Goal: Task Accomplishment & Management: Manage account settings

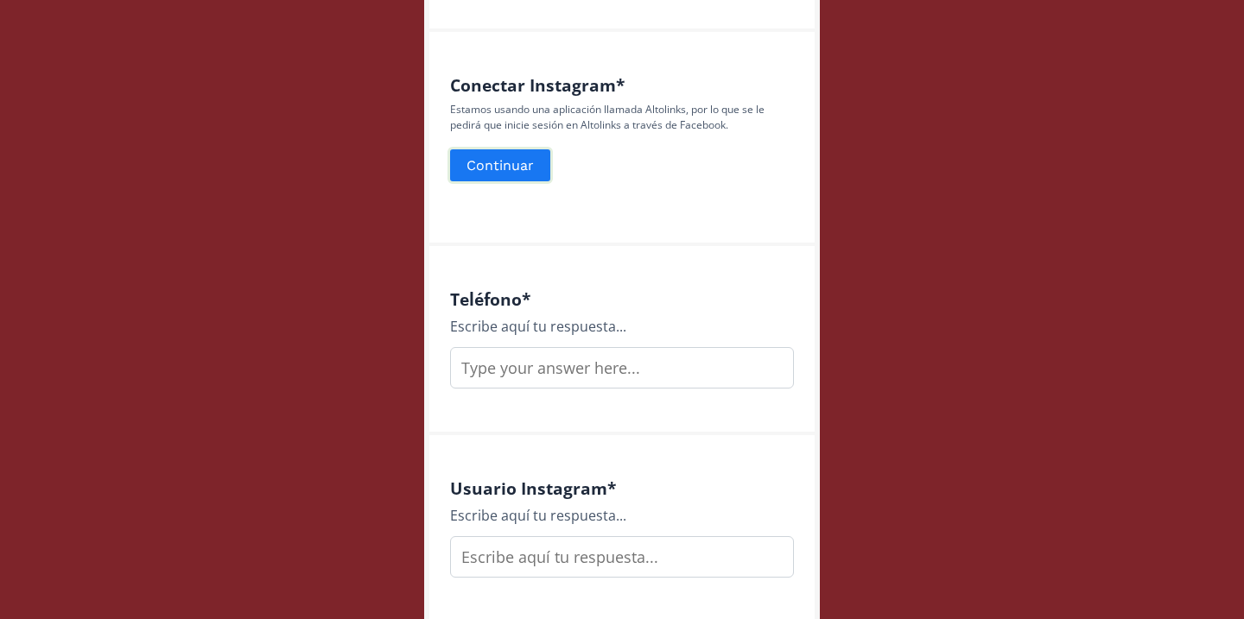
scroll to position [731, 0]
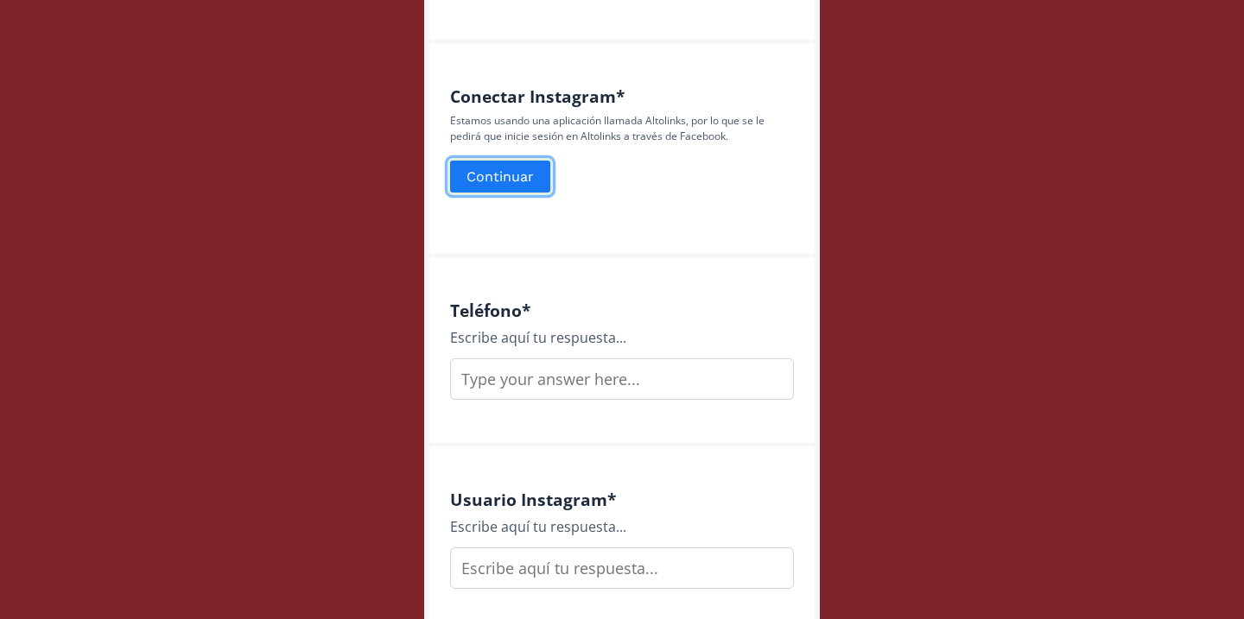
click at [529, 171] on button "Continuar" at bounding box center [499, 176] width 105 height 37
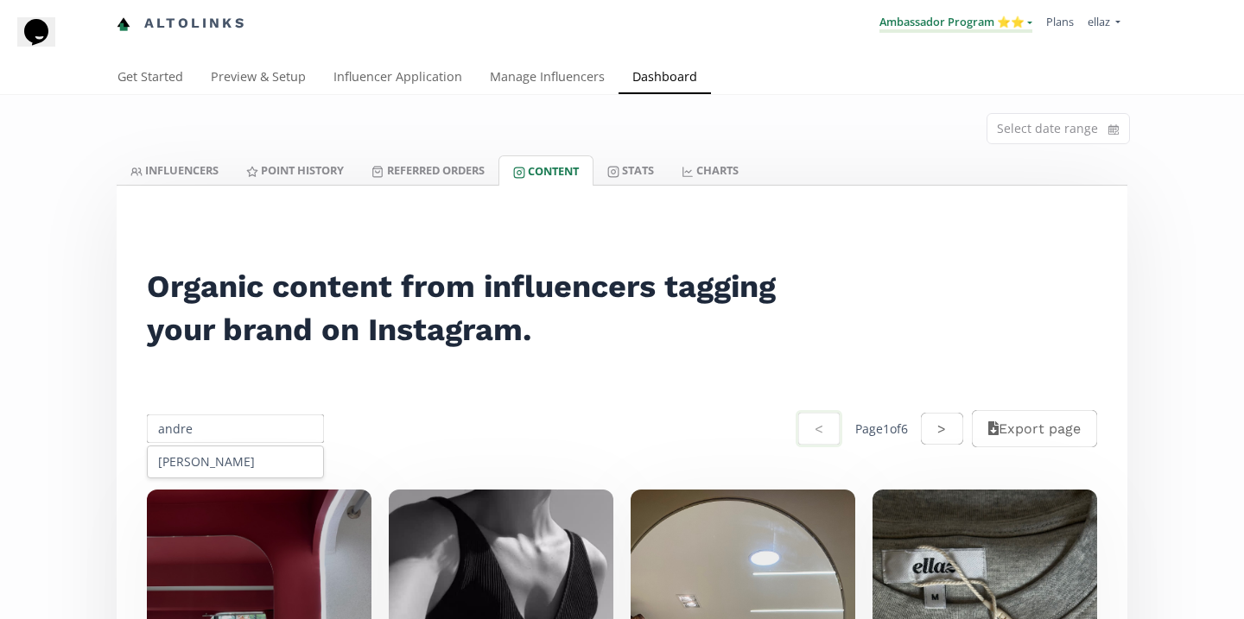
click at [994, 30] on link "Ambassador Program ⭐️⭐️" at bounding box center [955, 23] width 153 height 19
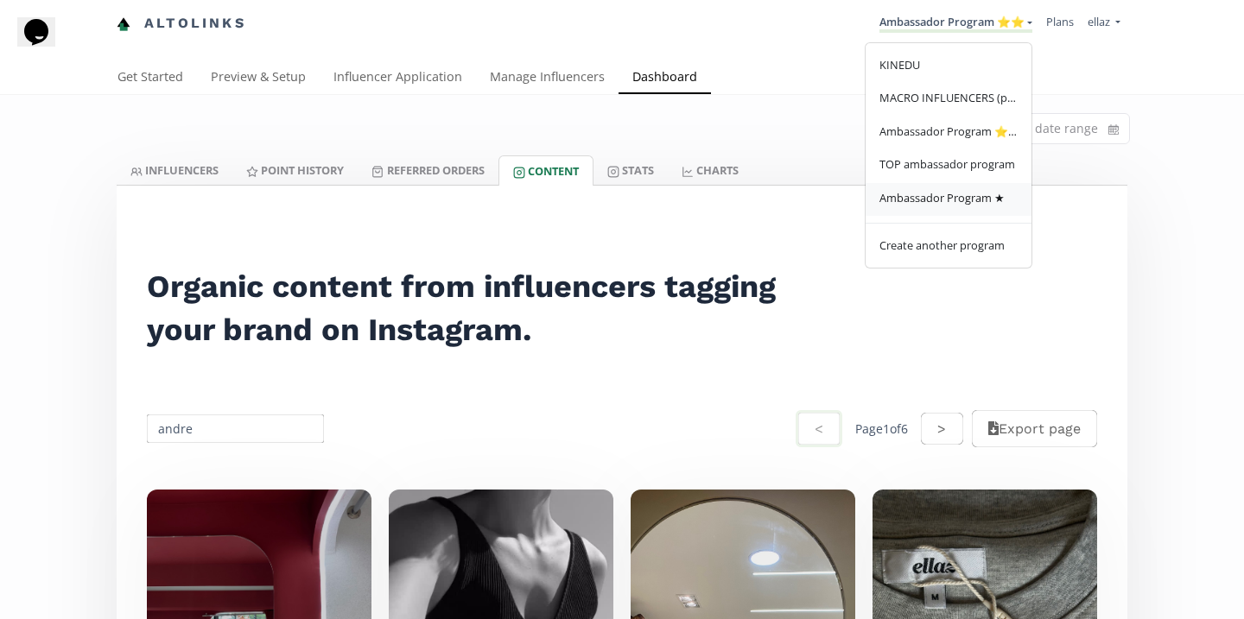
click at [988, 193] on span "Ambassador Program ★" at bounding box center [941, 198] width 125 height 16
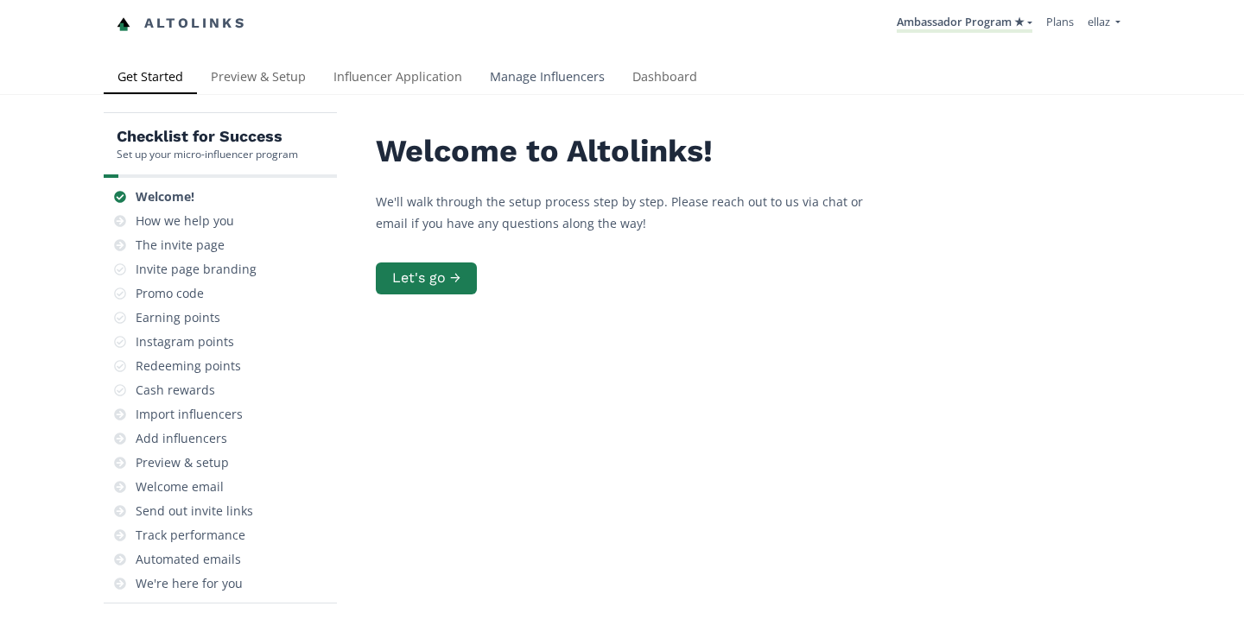
click at [571, 82] on link "Manage Influencers" at bounding box center [547, 78] width 143 height 35
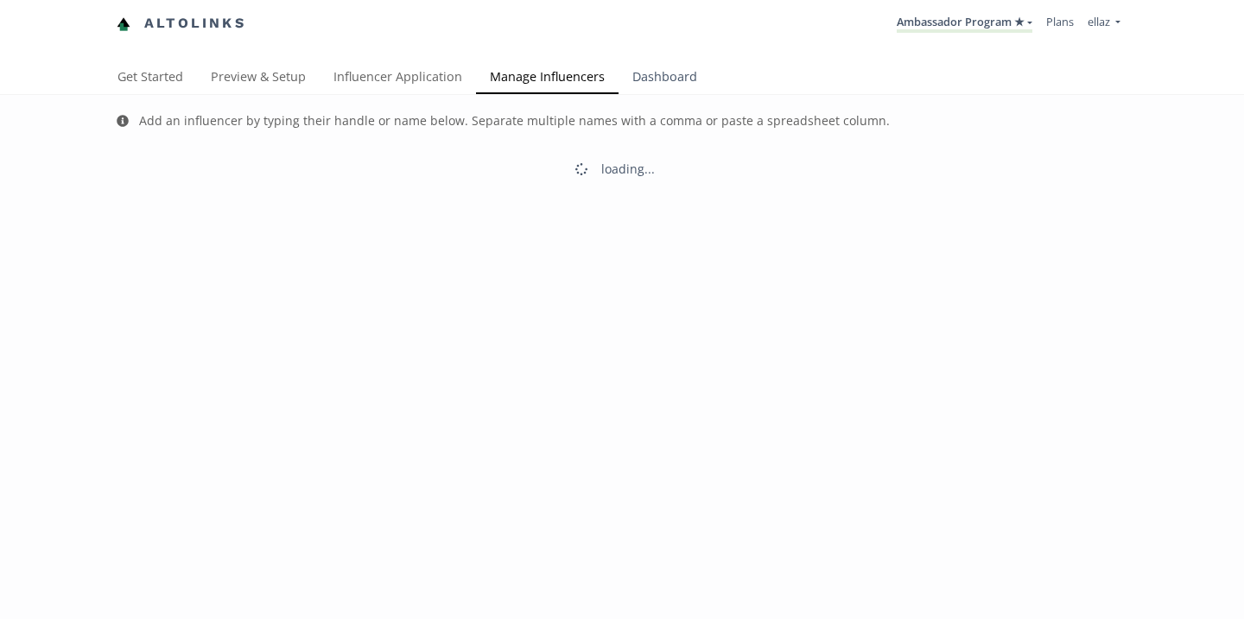
click at [651, 82] on link "Dashboard" at bounding box center [664, 78] width 92 height 35
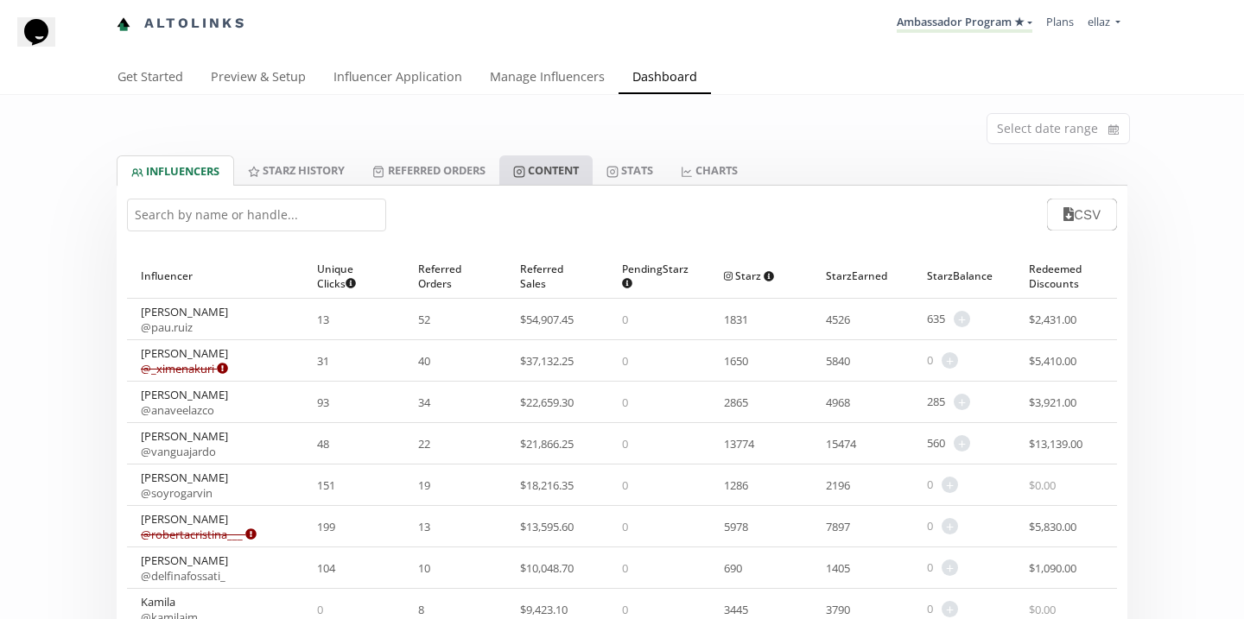
click at [586, 173] on link "Content" at bounding box center [545, 169] width 93 height 29
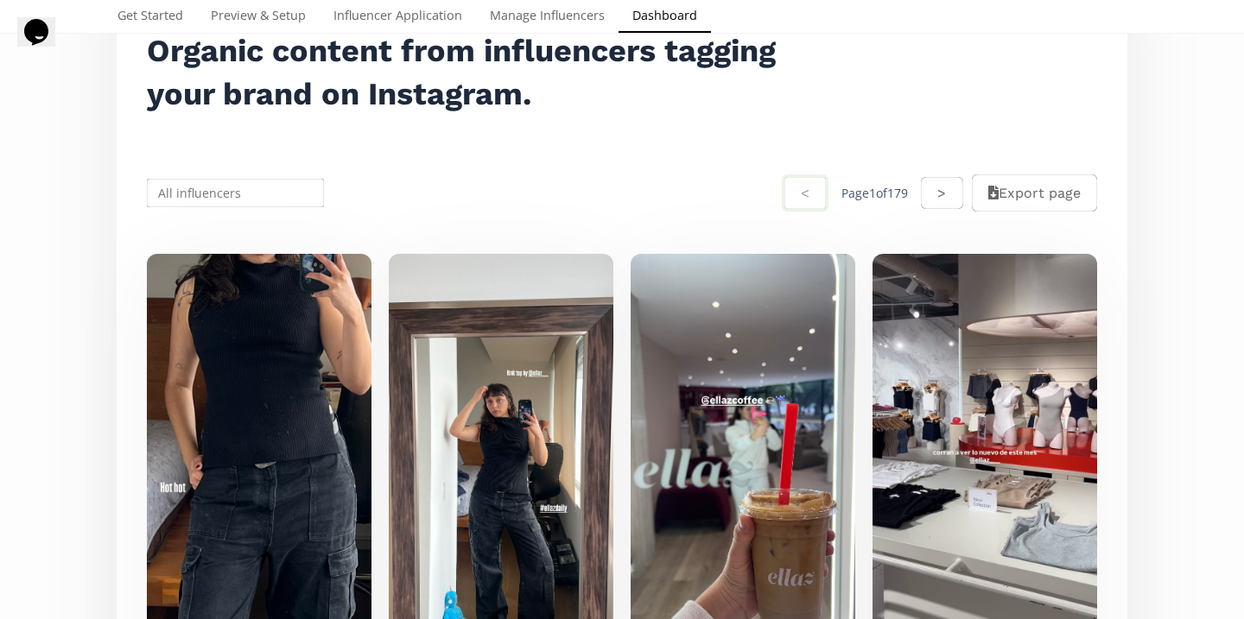
scroll to position [338, 0]
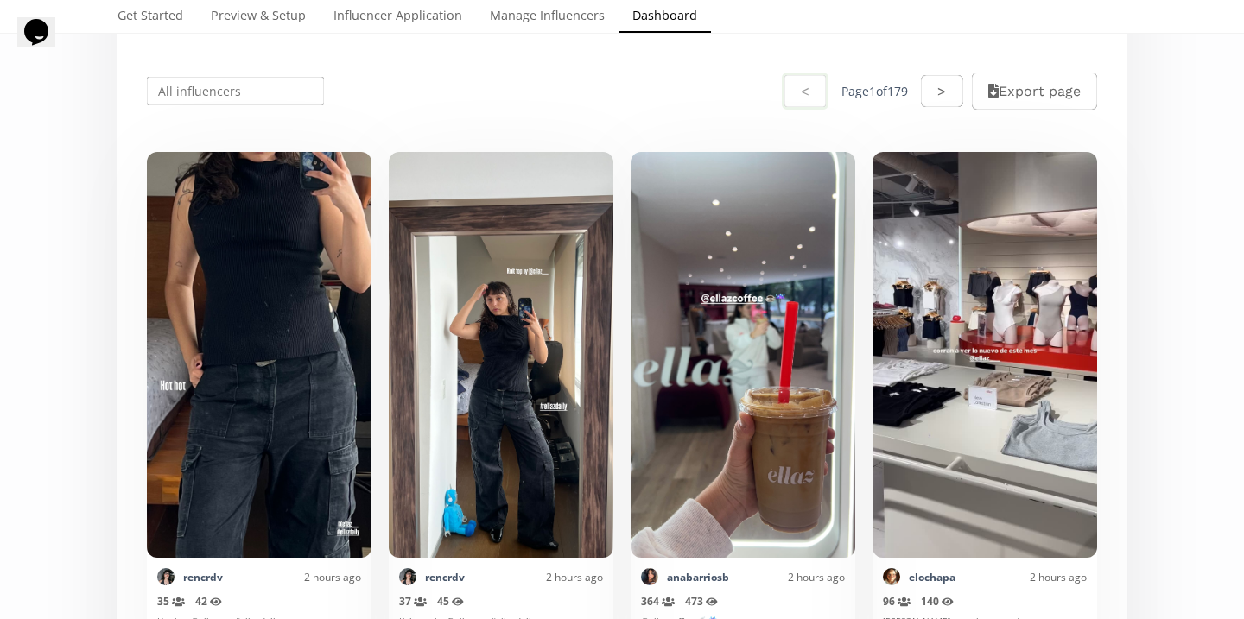
click at [258, 101] on input "text" at bounding box center [235, 91] width 182 height 34
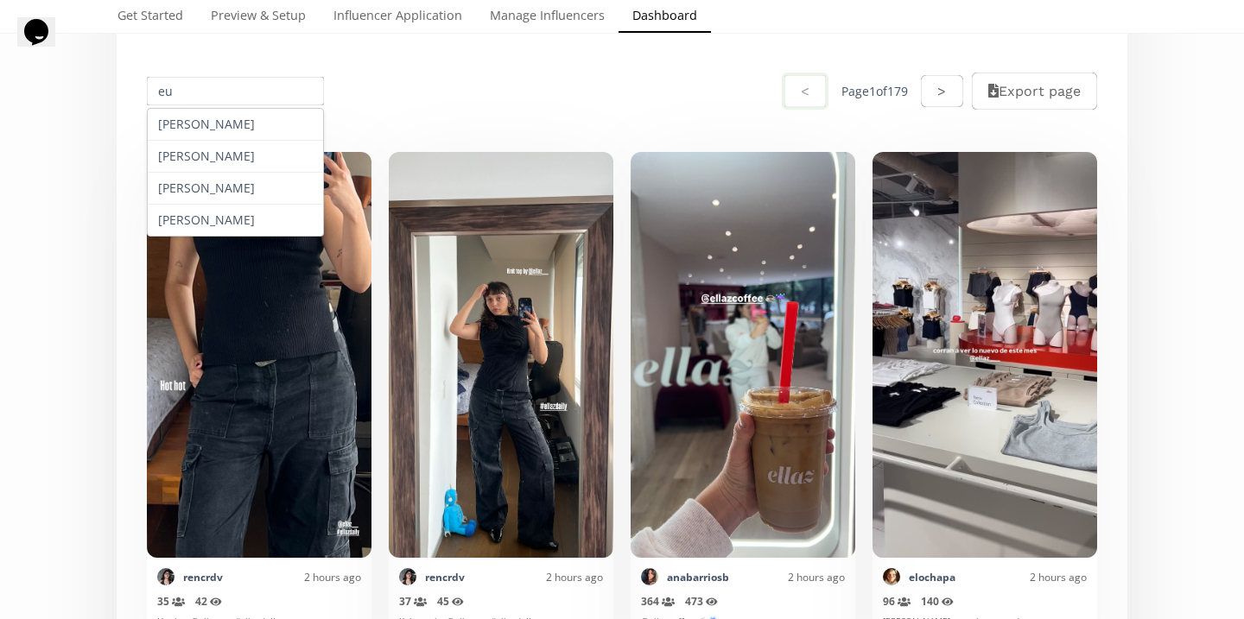
type input "e"
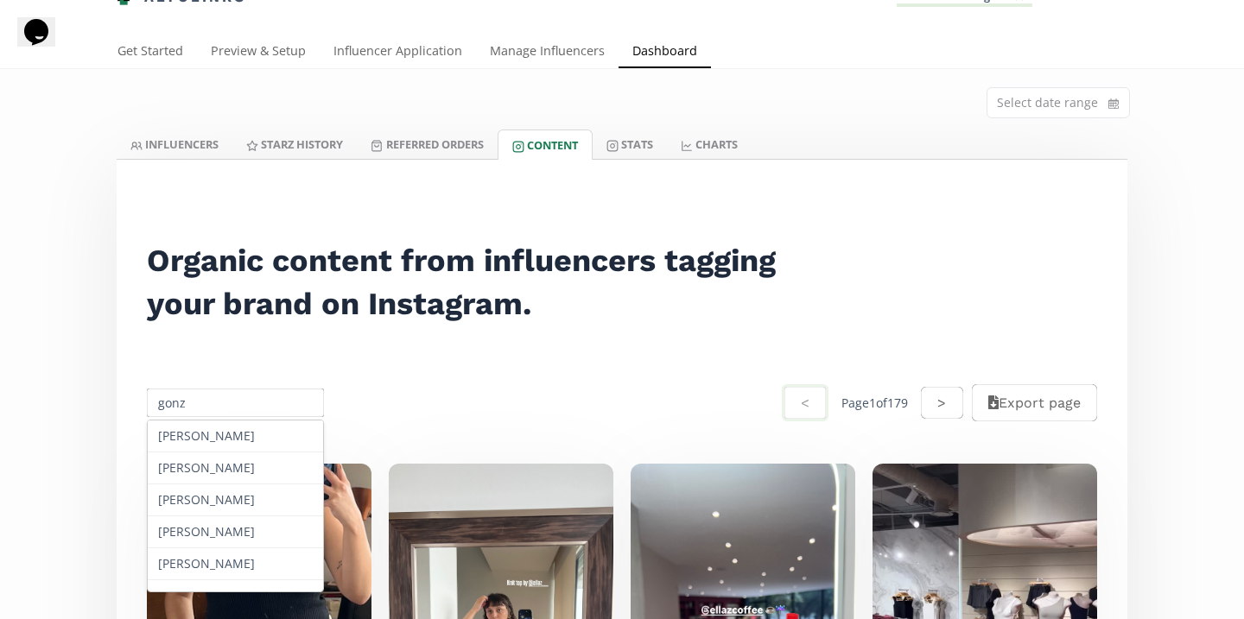
scroll to position [0, 0]
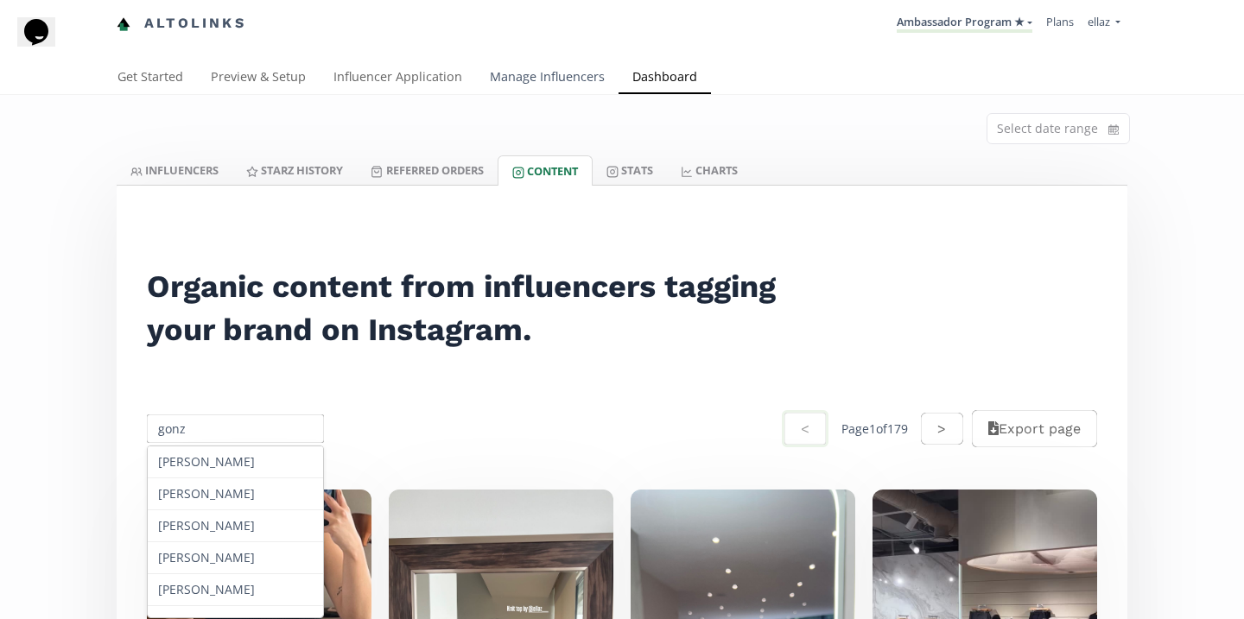
type input "gonz"
click at [546, 85] on link "Manage Influencers" at bounding box center [547, 78] width 143 height 35
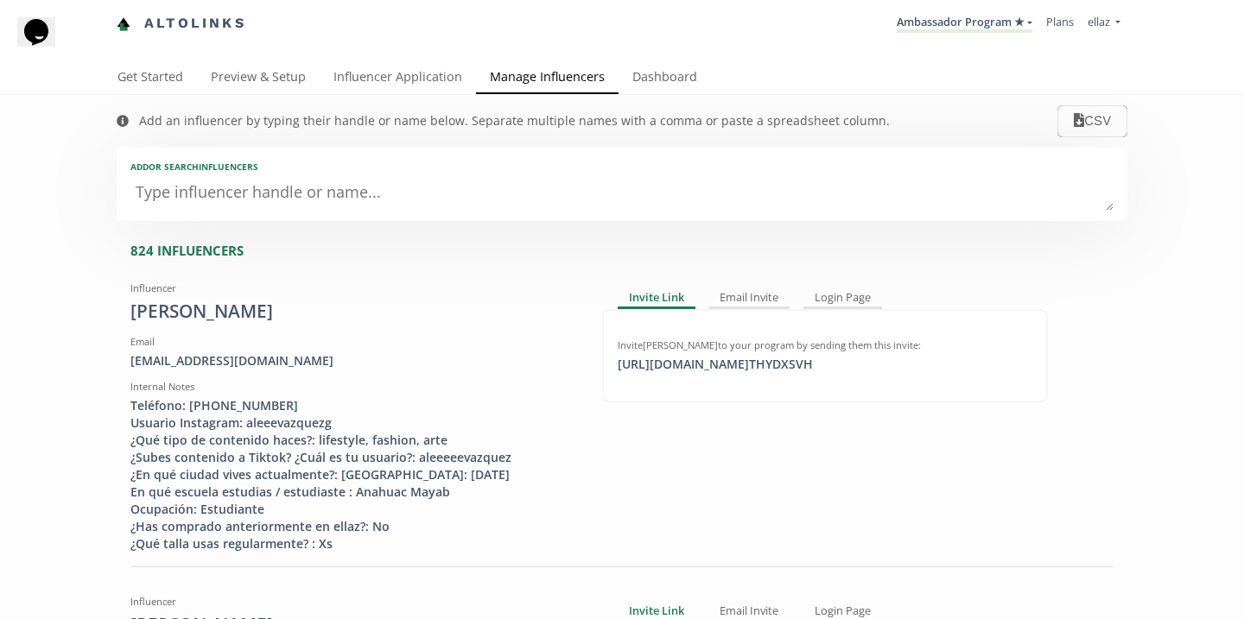
click at [301, 202] on textarea at bounding box center [621, 193] width 983 height 35
type textarea "eg"
type input "eg"
type input "EG"
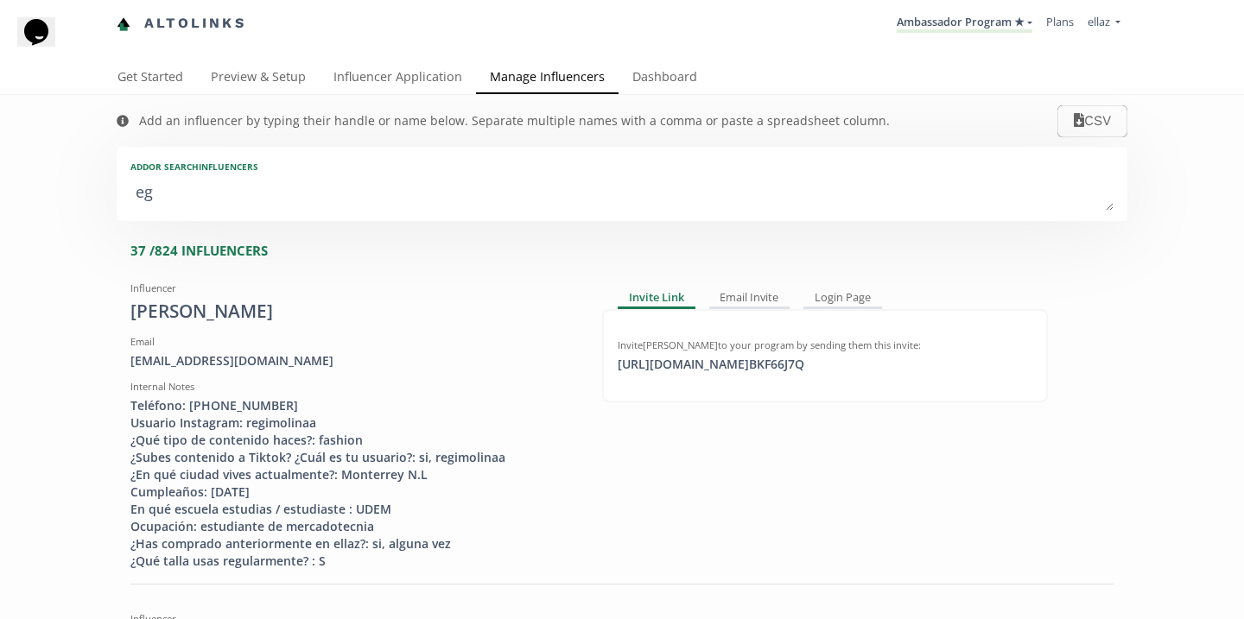
type textarea "e"
type input "e"
type input "E"
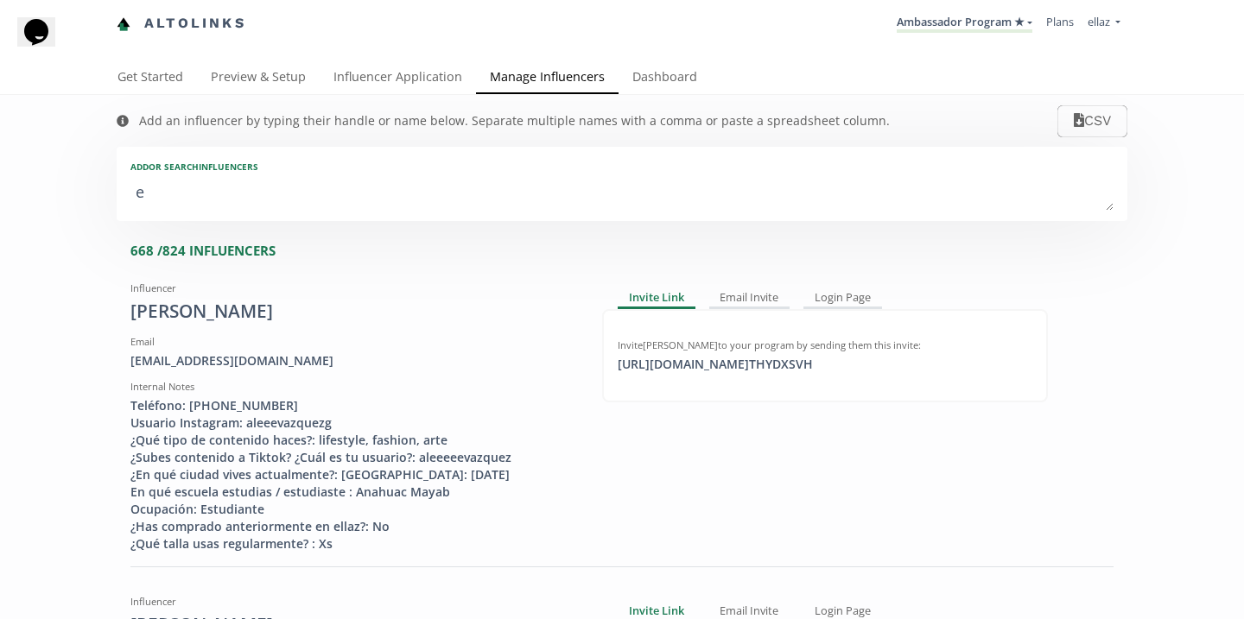
type textarea "eu"
type input "eu"
type input "EU"
type textarea "eug"
type input "eug"
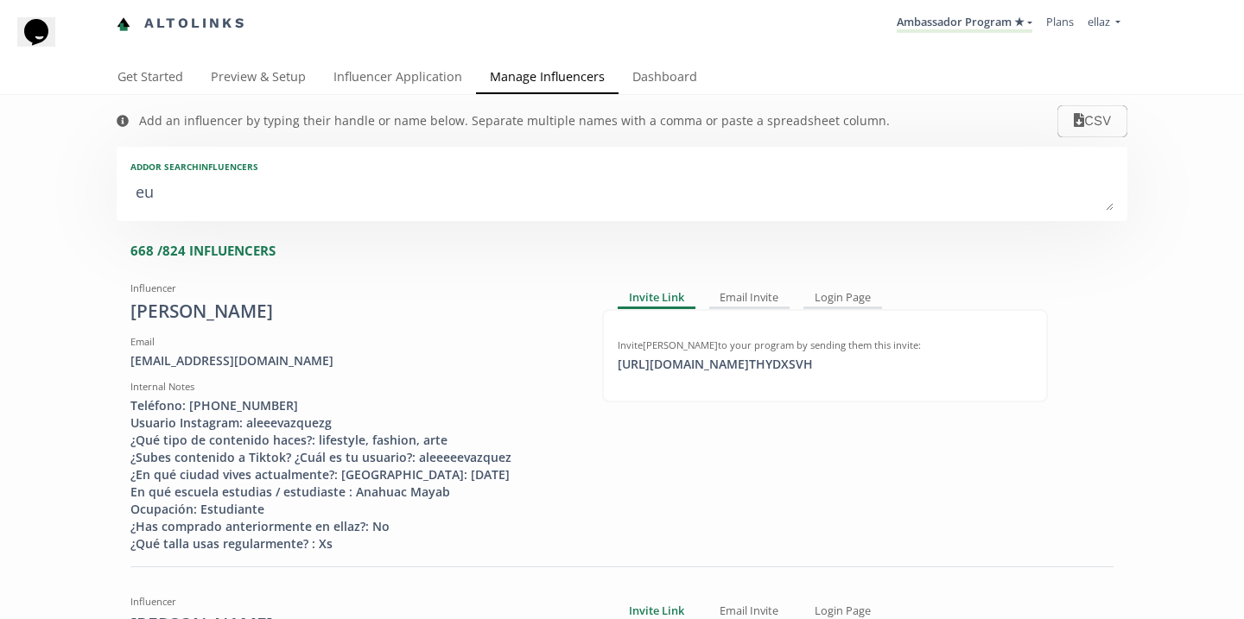
type input "EUG"
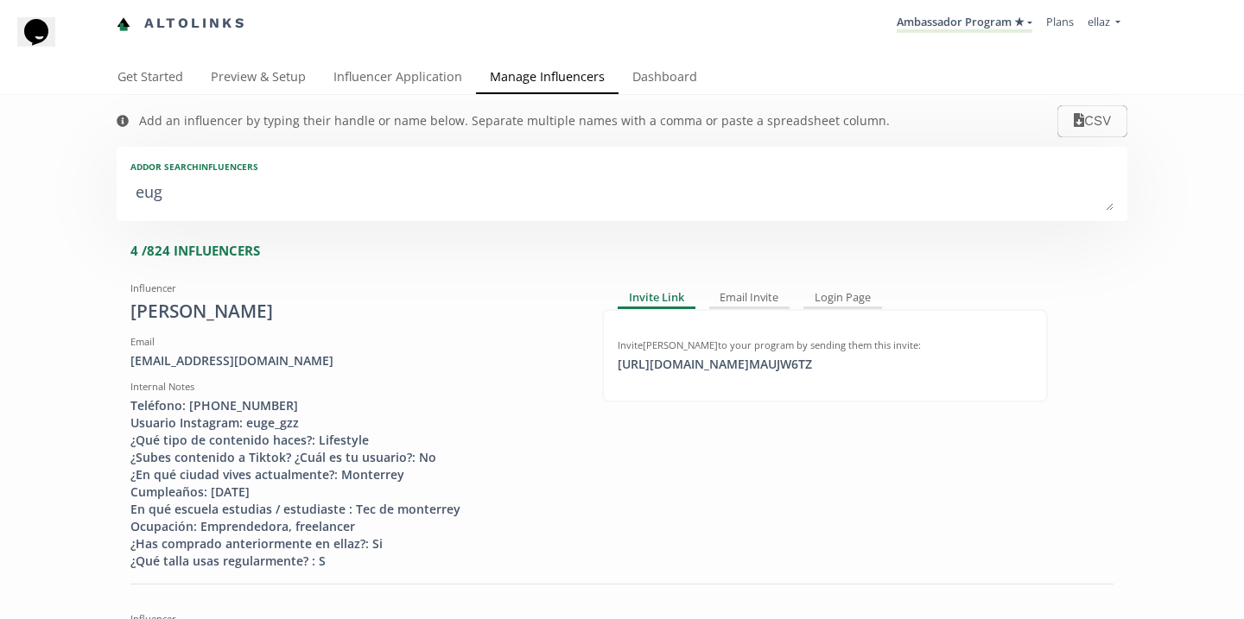
type textarea "euge"
type input "euge"
type input "EUGE"
type textarea "[PERSON_NAME]"
type input "[PERSON_NAME]"
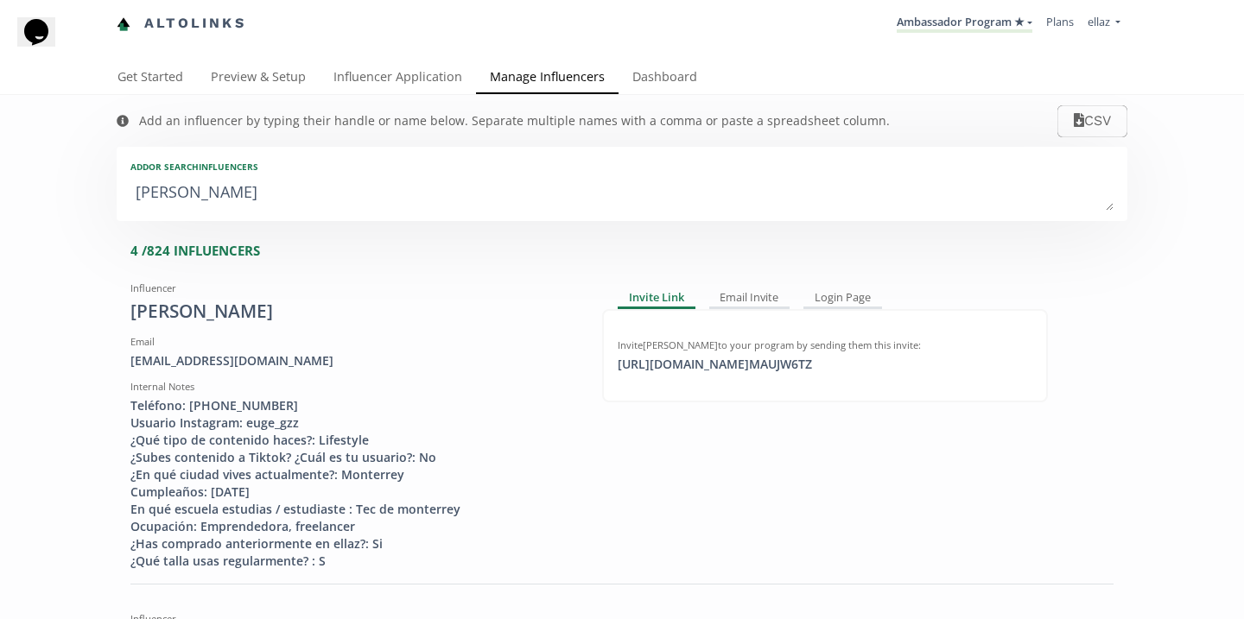
type input "EUGEN"
type textarea "[PERSON_NAME]"
click at [358, 317] on div "[PERSON_NAME]" at bounding box center [353, 312] width 446 height 26
click at [261, 320] on div "Eugenia Sofia Gonzalez Salazar" at bounding box center [353, 312] width 446 height 26
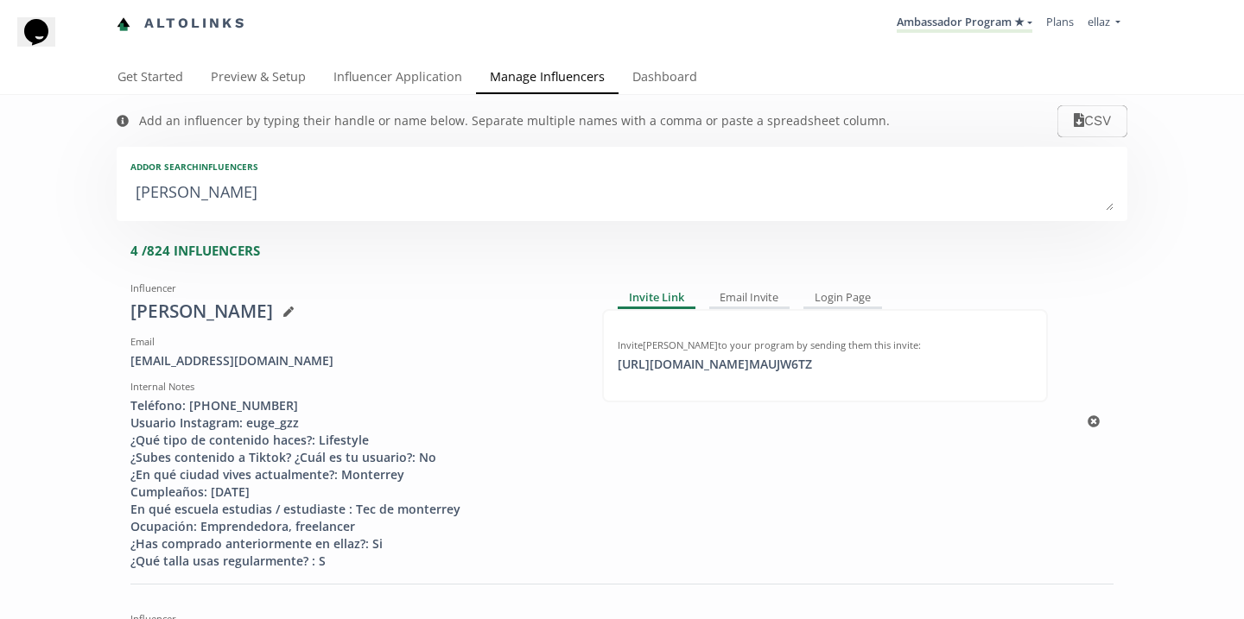
click at [261, 320] on div "Eugenia Sofia Gonzalez Salazar" at bounding box center [353, 312] width 446 height 26
click at [693, 67] on link "Dashboard" at bounding box center [664, 78] width 92 height 35
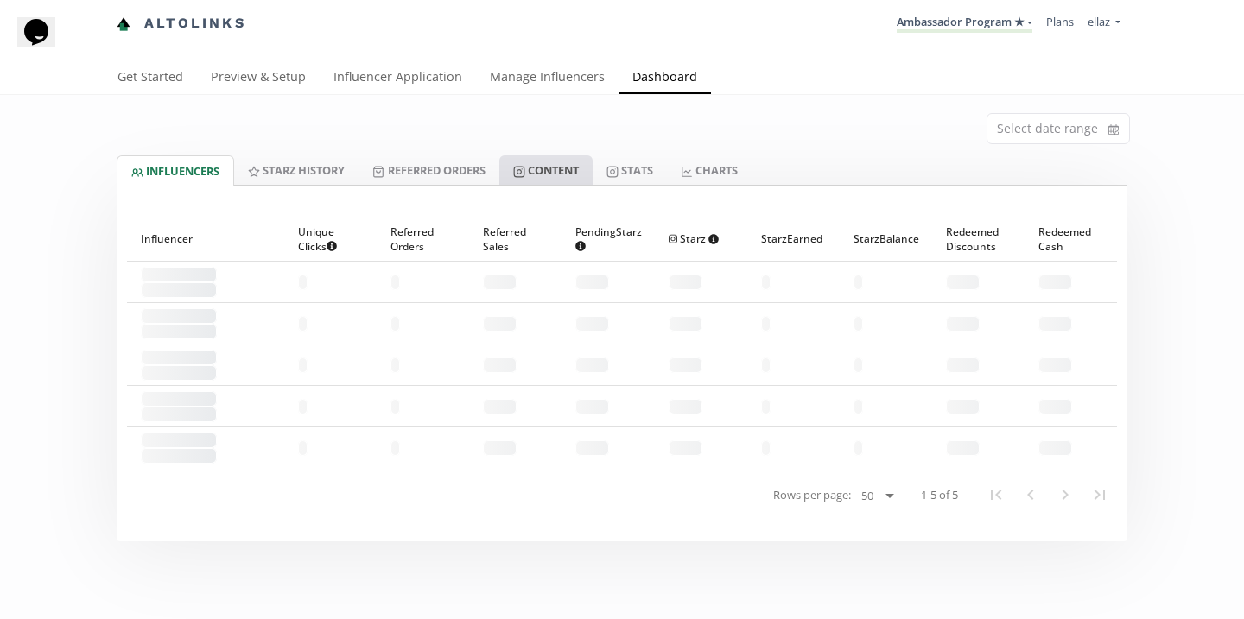
click at [564, 167] on link "Content" at bounding box center [545, 169] width 93 height 29
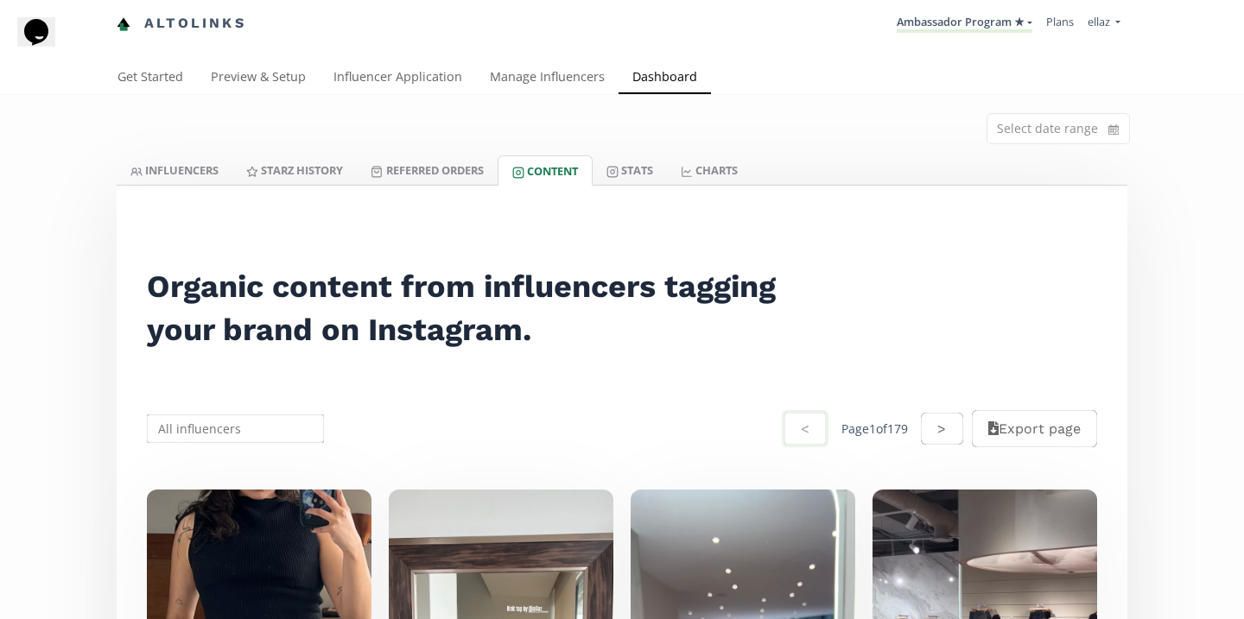
click at [244, 442] on input "text" at bounding box center [235, 429] width 182 height 34
click at [247, 463] on div "[PERSON_NAME]" at bounding box center [235, 462] width 175 height 31
type input "[PERSON_NAME]"
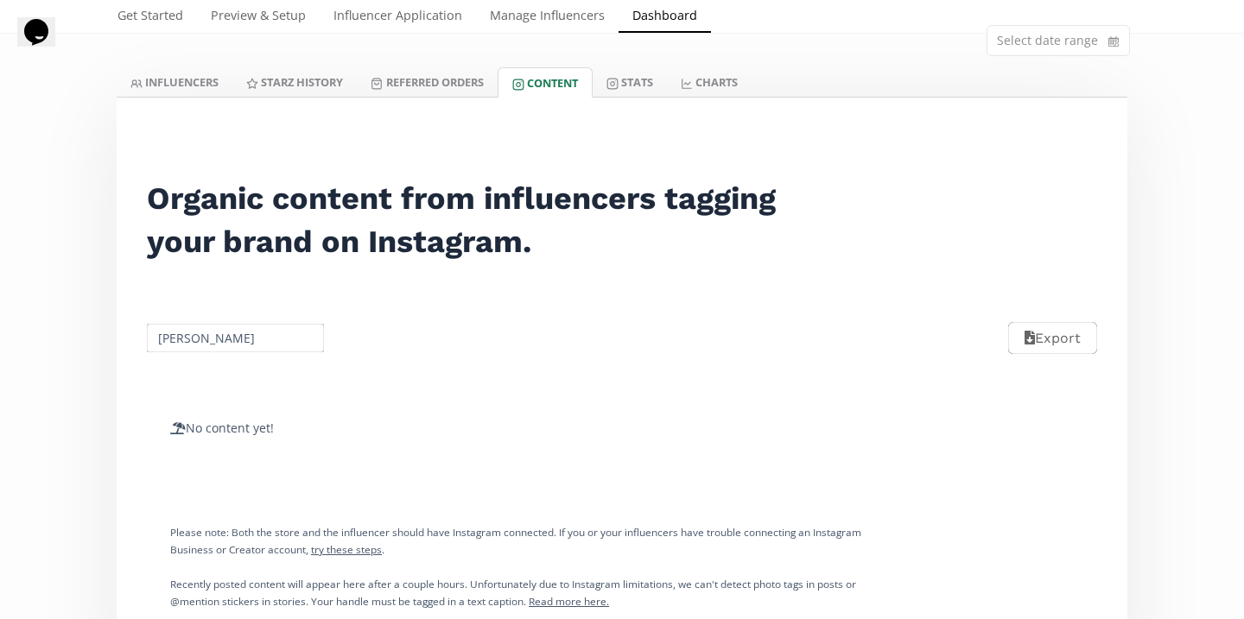
scroll to position [1, 0]
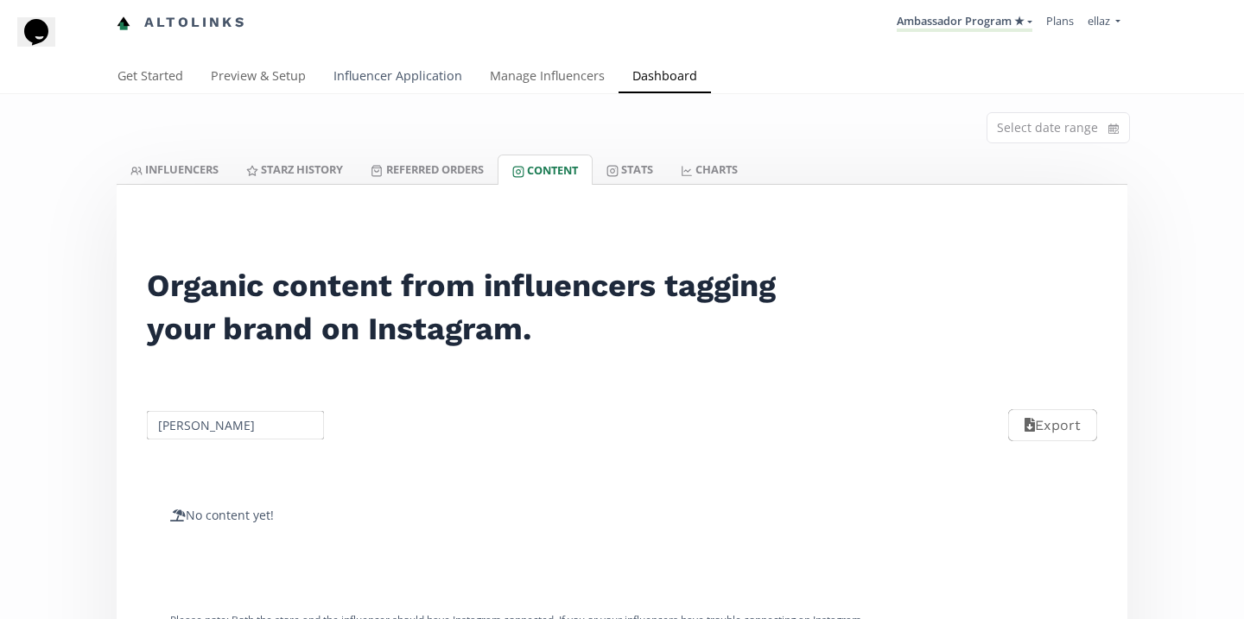
click at [374, 93] on link "Influencer Application" at bounding box center [398, 77] width 156 height 35
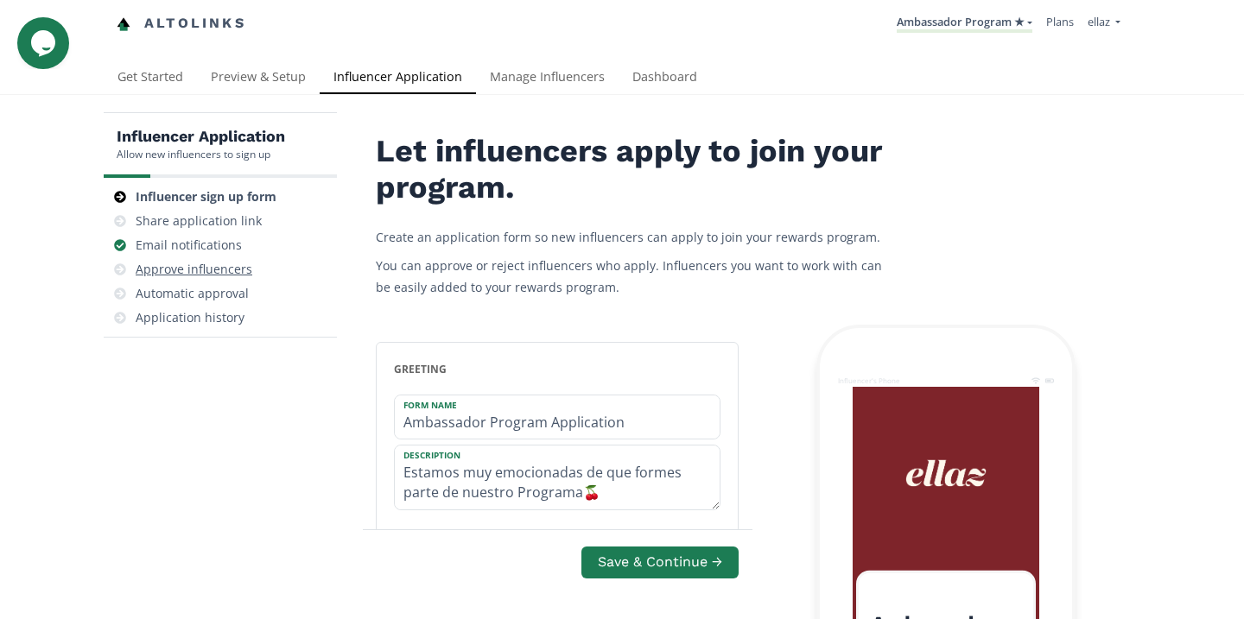
click at [231, 269] on div "Approve influencers" at bounding box center [194, 269] width 117 height 17
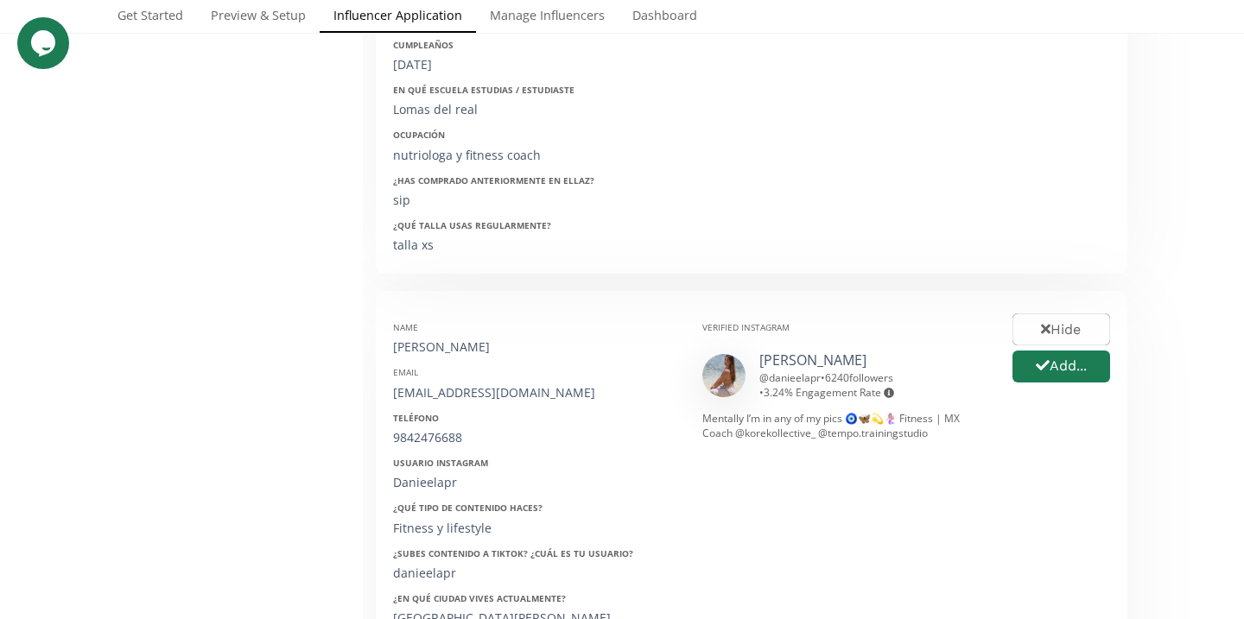
scroll to position [631, 0]
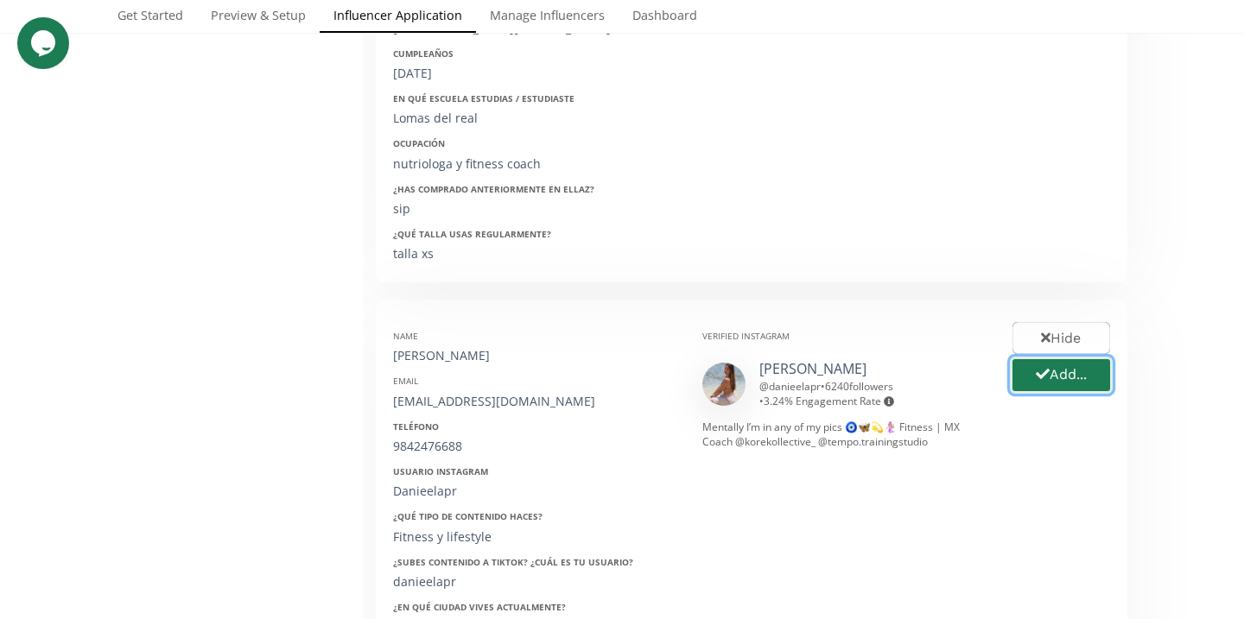
click at [1067, 382] on button "Add..." at bounding box center [1061, 375] width 103 height 37
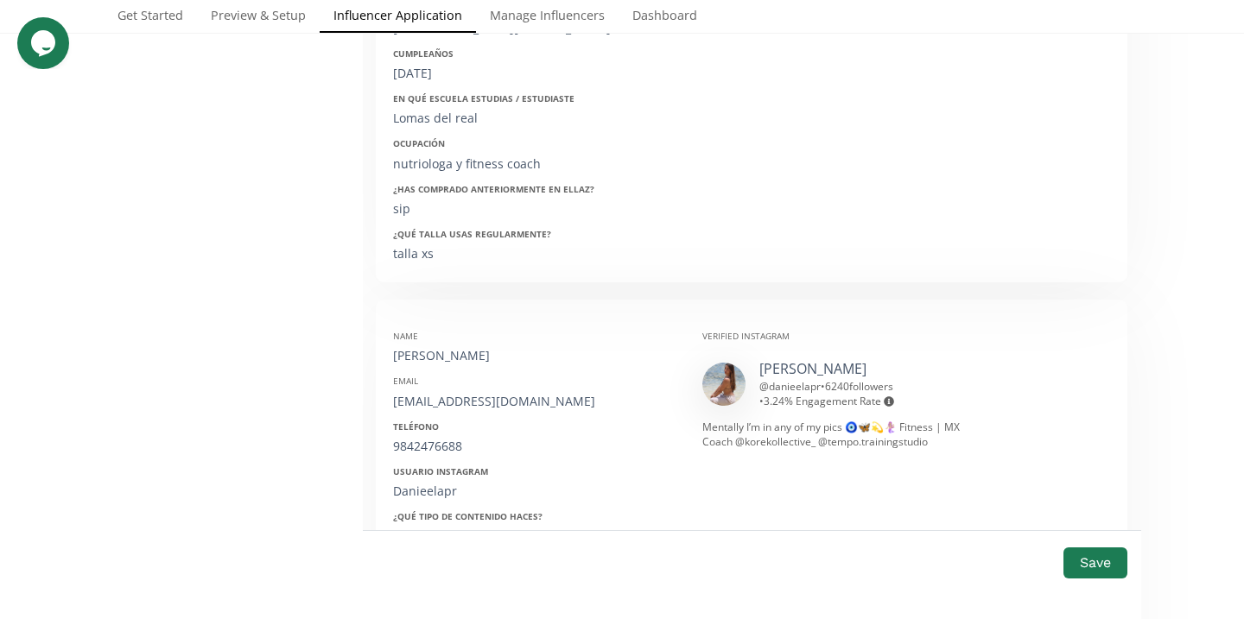
click at [459, 359] on div "Daniela peña" at bounding box center [534, 355] width 283 height 17
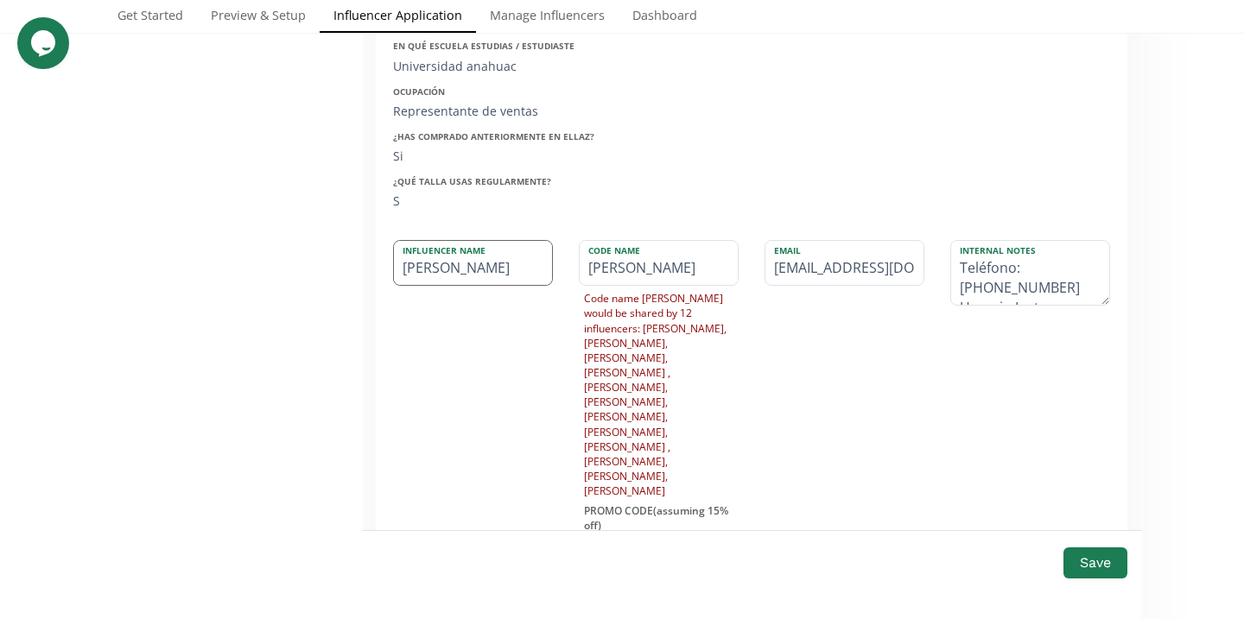
click at [457, 269] on input "Daniela peña" at bounding box center [473, 263] width 158 height 44
click at [447, 280] on input "Daniela Peña" at bounding box center [473, 263] width 158 height 44
type input "Daniela Peña"
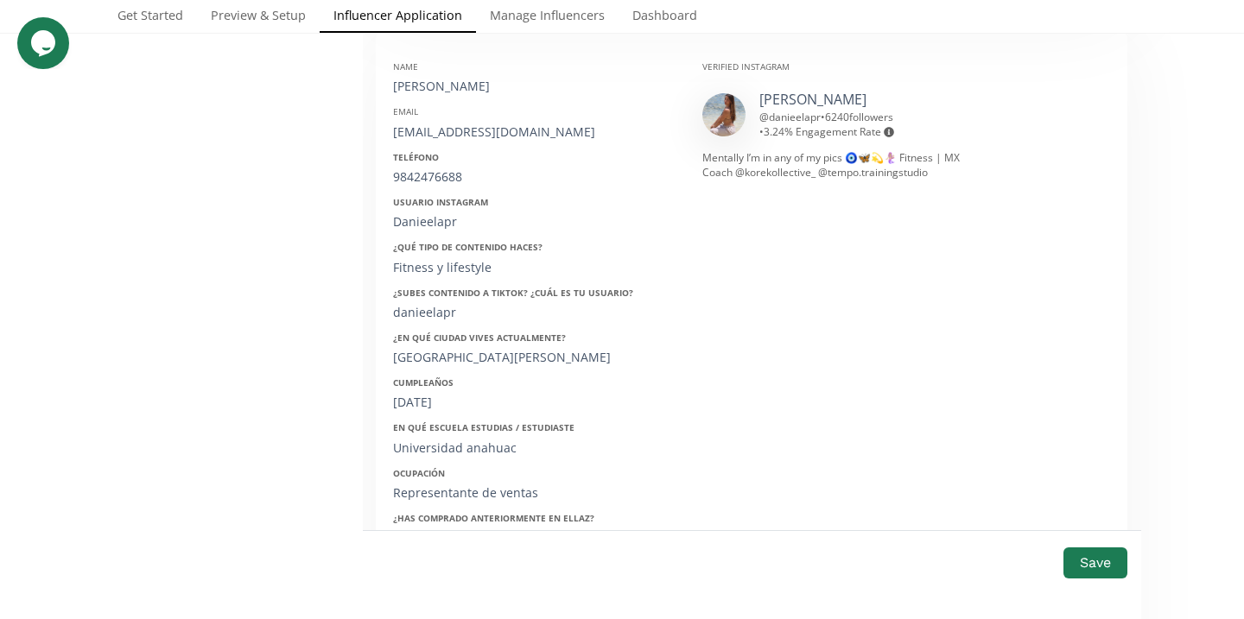
scroll to position [901, 0]
click at [467, 138] on div "danieeelapr@gmail.com" at bounding box center [534, 131] width 283 height 17
copy div "danieeelapr@gmail.com"
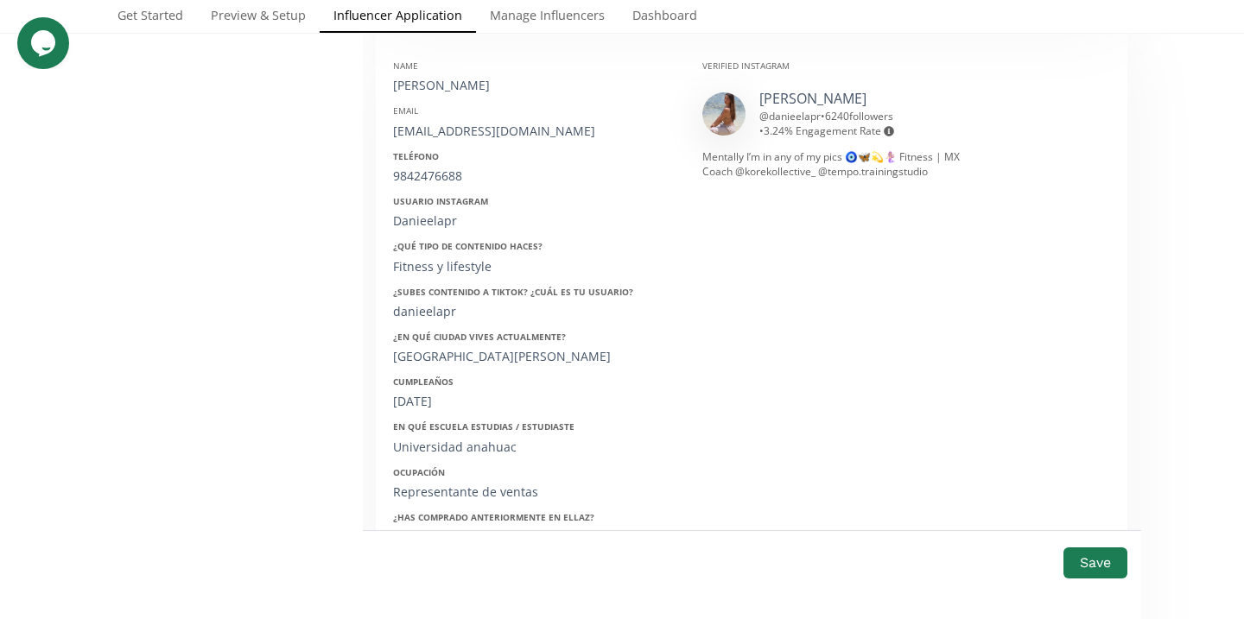
click at [422, 172] on div "9842476688" at bounding box center [534, 176] width 283 height 17
copy div "9842476688"
click at [422, 219] on div "Danieelapr" at bounding box center [534, 220] width 283 height 17
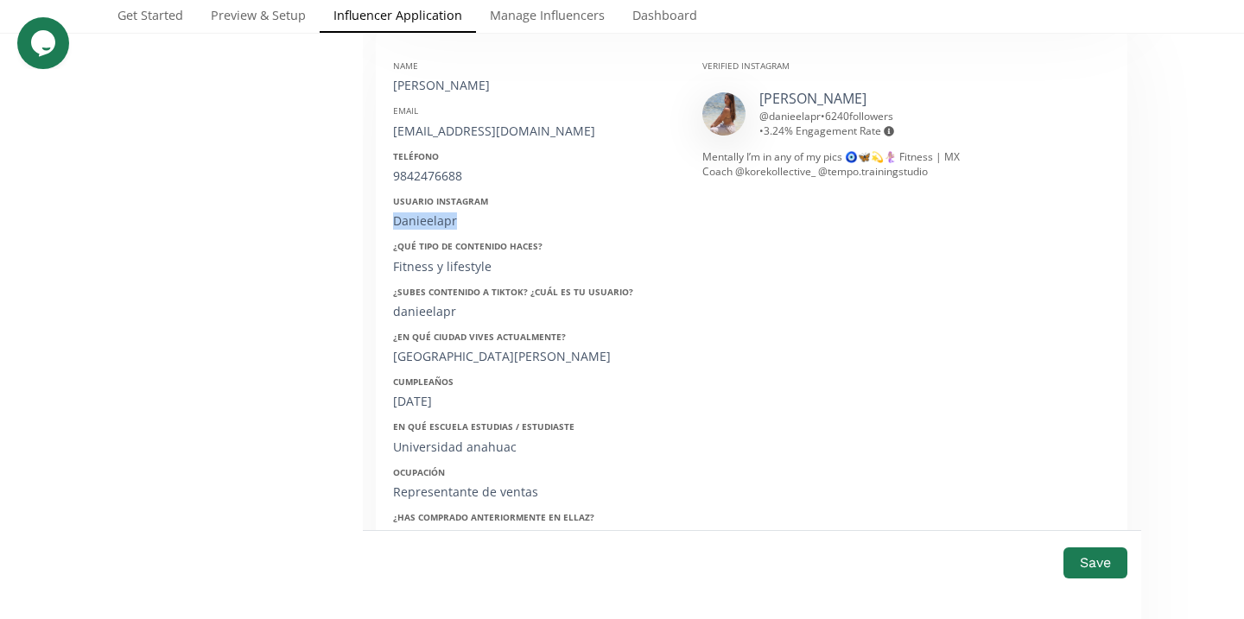
click at [422, 219] on div "Danieelapr" at bounding box center [534, 220] width 283 height 17
copy div "Danieelapr"
click at [418, 404] on div "01/06/2000" at bounding box center [534, 401] width 283 height 17
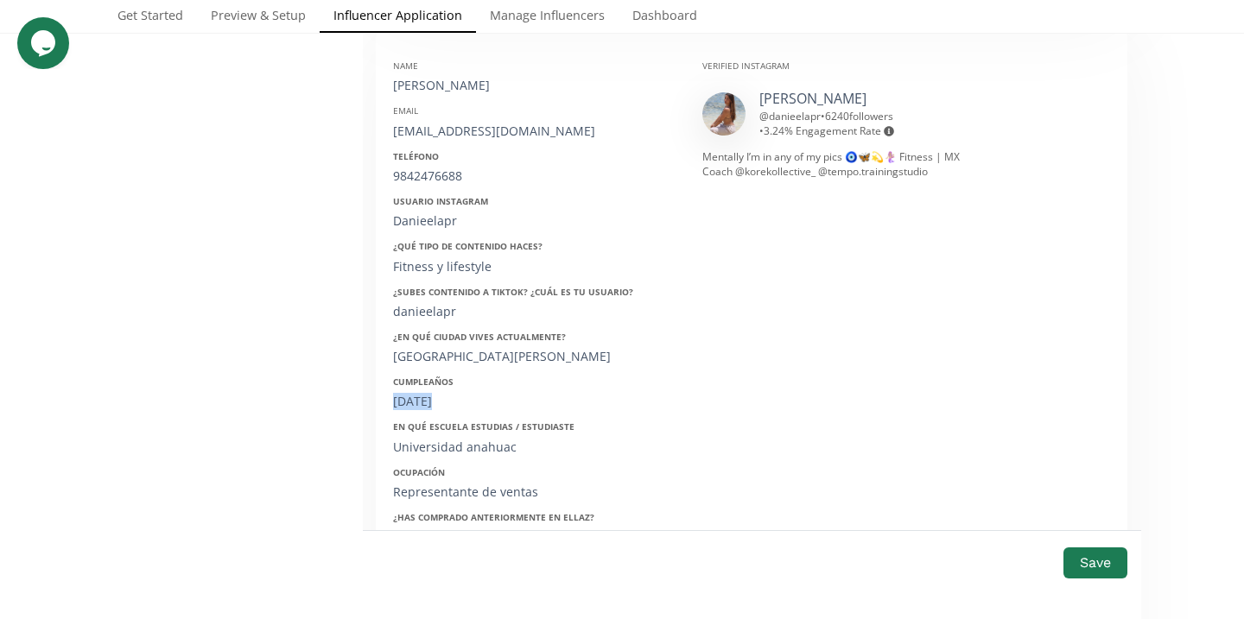
copy div "01/06/2000"
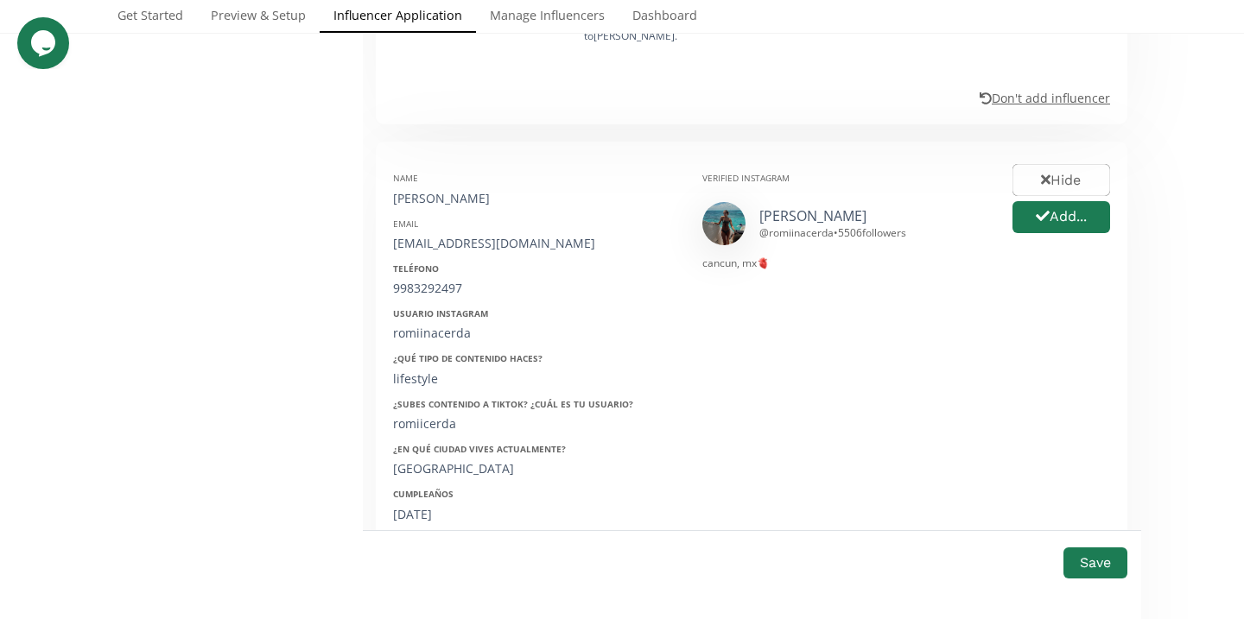
scroll to position [1859, 0]
click at [1086, 196] on button "Add..." at bounding box center [1061, 214] width 103 height 37
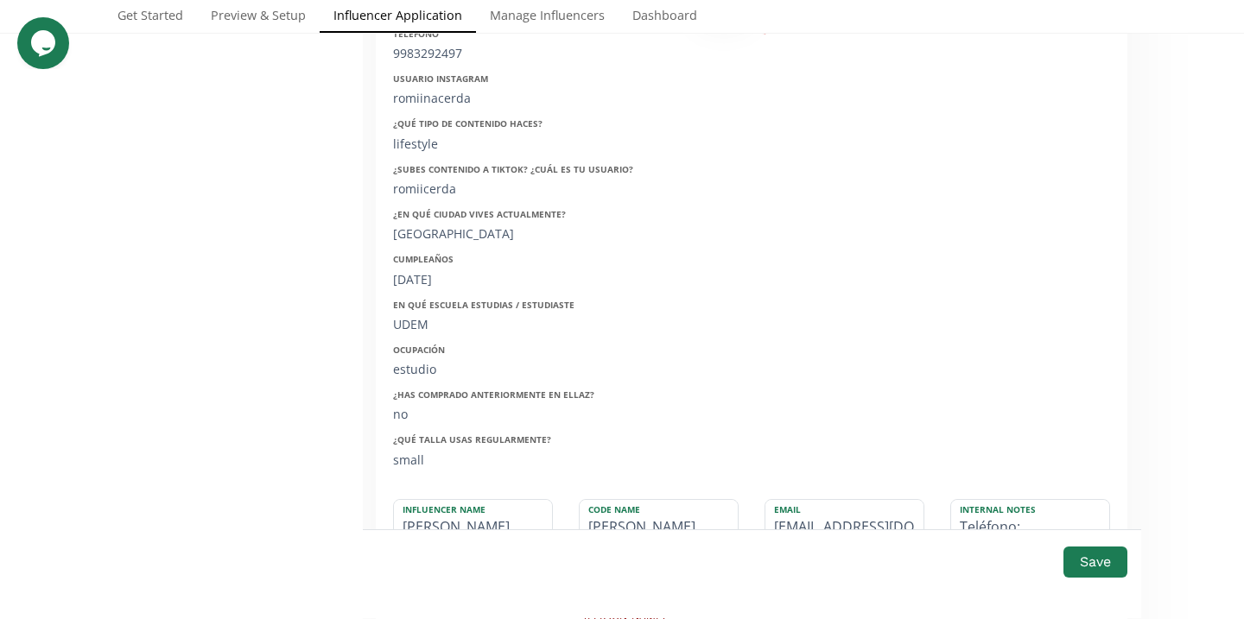
scroll to position [2149, 0]
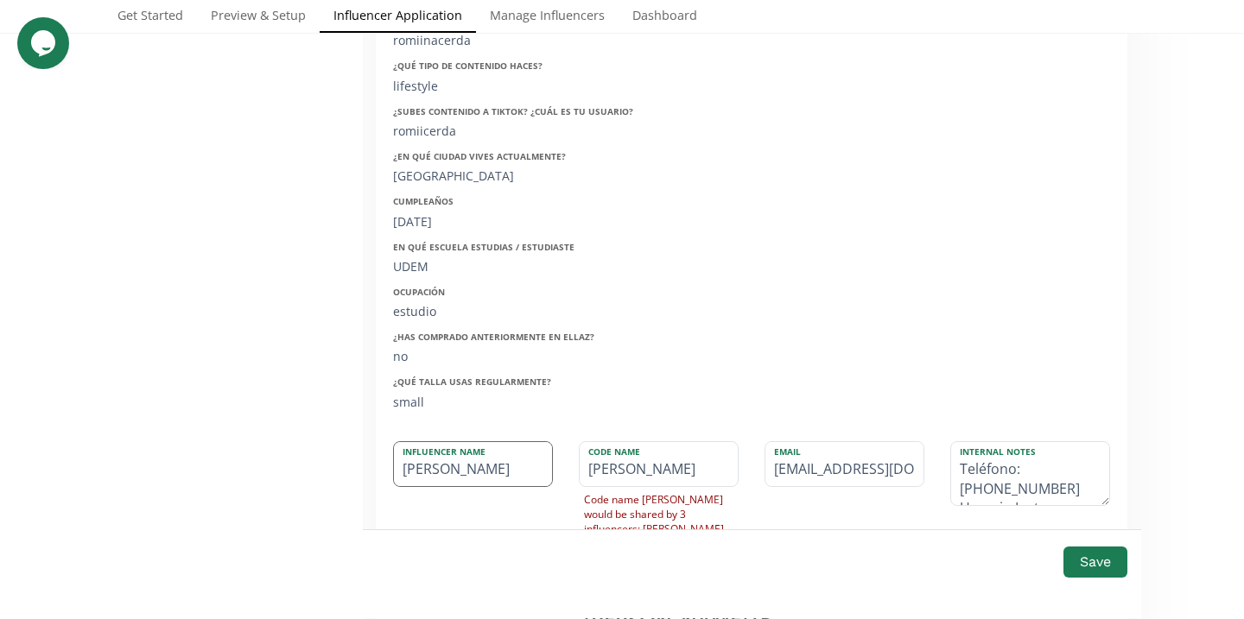
click at [408, 442] on input "romina cerda" at bounding box center [473, 464] width 158 height 44
type input "omina cerda"
type input "OMINA"
type input "Romina cerda"
type input "ROMINA"
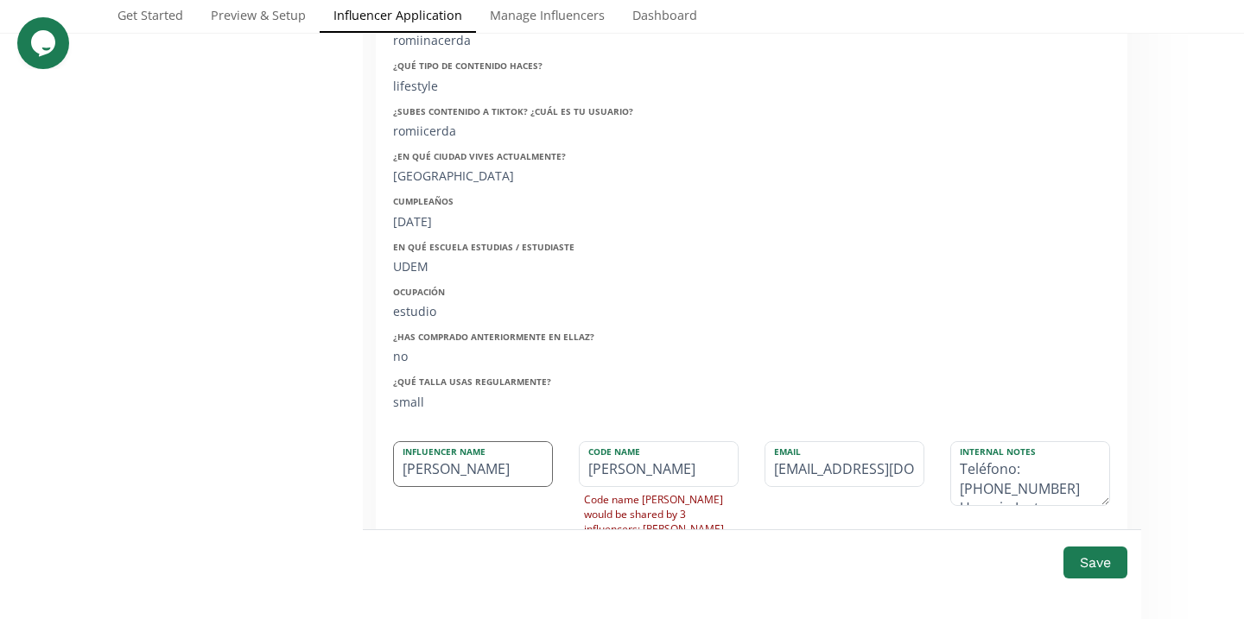
click at [434, 442] on input "Romina Cerda" at bounding box center [473, 464] width 158 height 44
type input "Romina Cerda"
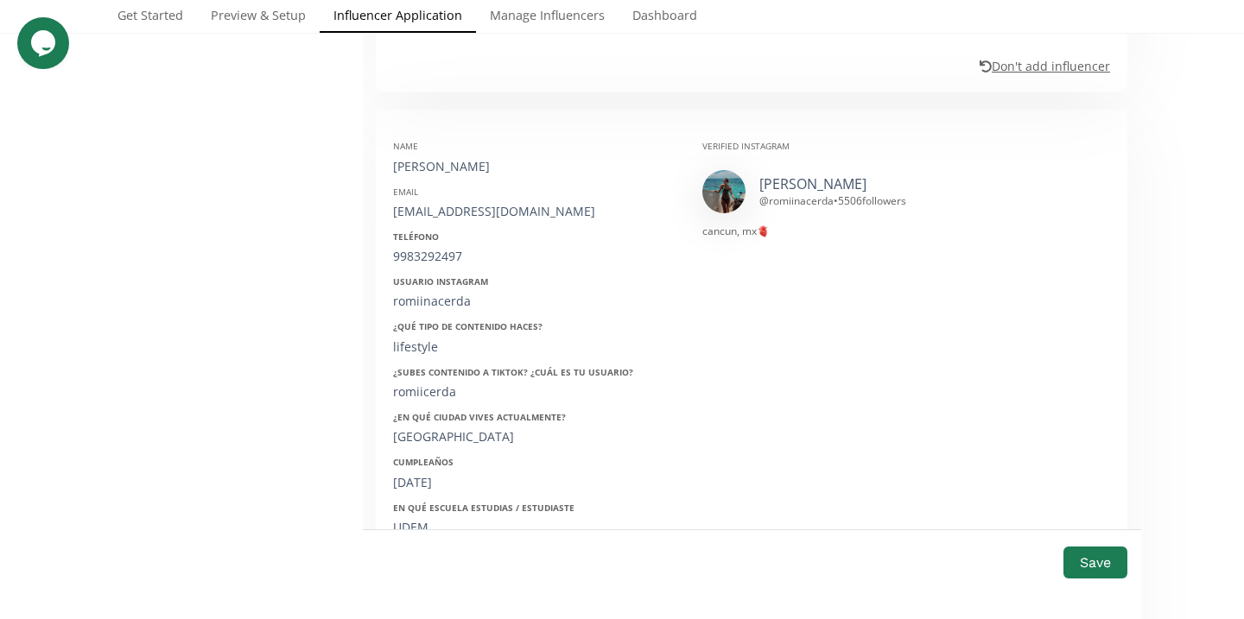
scroll to position [1887, 0]
click at [443, 204] on div "rominacalarcon1@gmail.com" at bounding box center [534, 212] width 283 height 17
copy div "rominacalarcon1@gmail.com"
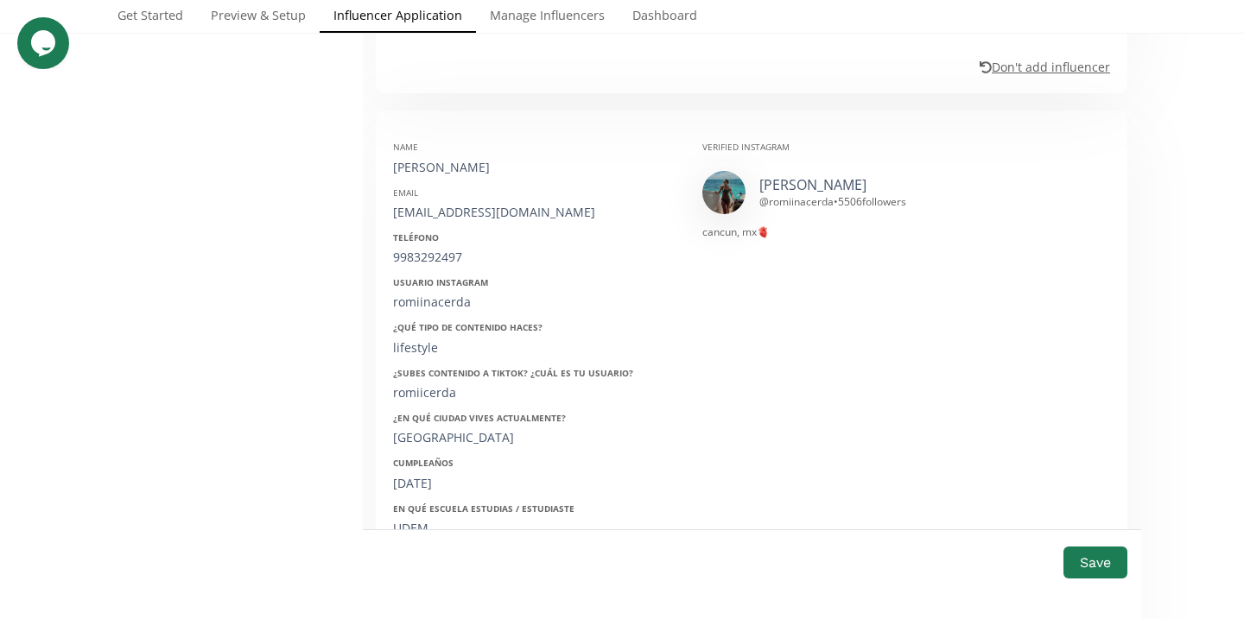
click at [431, 294] on div "romiinacerda" at bounding box center [534, 302] width 283 height 17
copy div "romiinacerda"
click at [434, 249] on div "9983292497" at bounding box center [534, 257] width 283 height 17
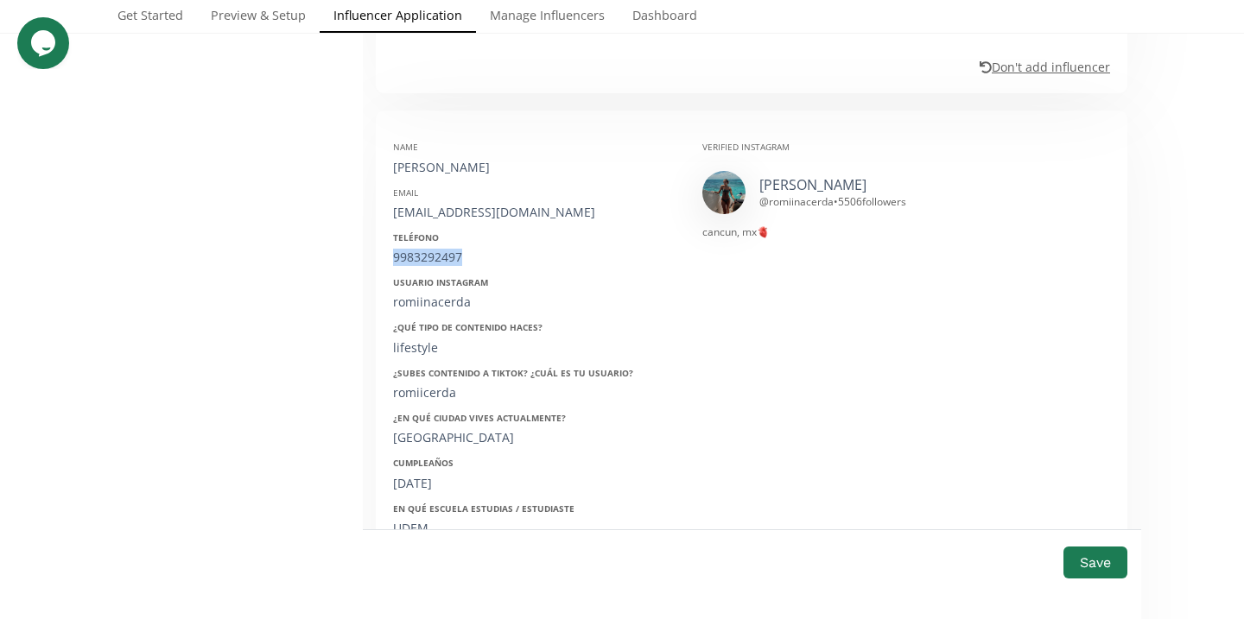
click at [434, 249] on div "9983292497" at bounding box center [534, 257] width 283 height 17
copy div "9983292497"
click at [427, 294] on div "romiinacerda" at bounding box center [534, 302] width 283 height 17
copy div "romiinacerda"
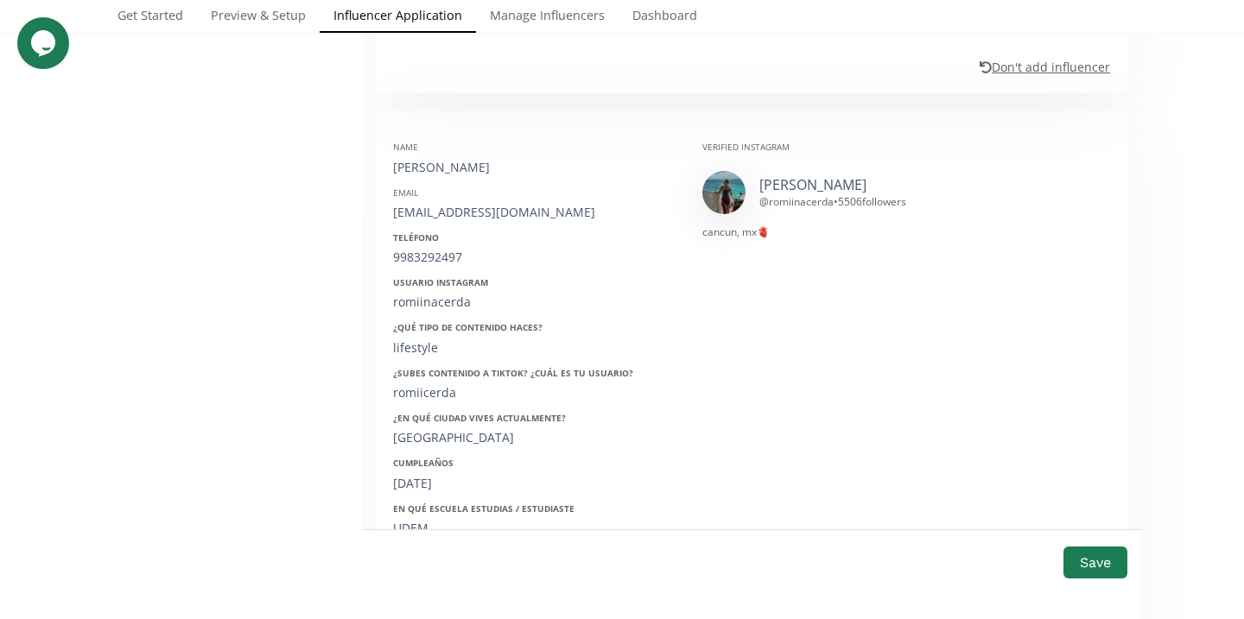
click at [426, 434] on div "Name romina cerda Email rominacalarcon1@gmail.com Teléfono 9983292497 Usuario I…" at bounding box center [534, 401] width 309 height 547
click at [426, 475] on div "01/08/2006" at bounding box center [534, 483] width 283 height 17
copy div "01/08/2006"
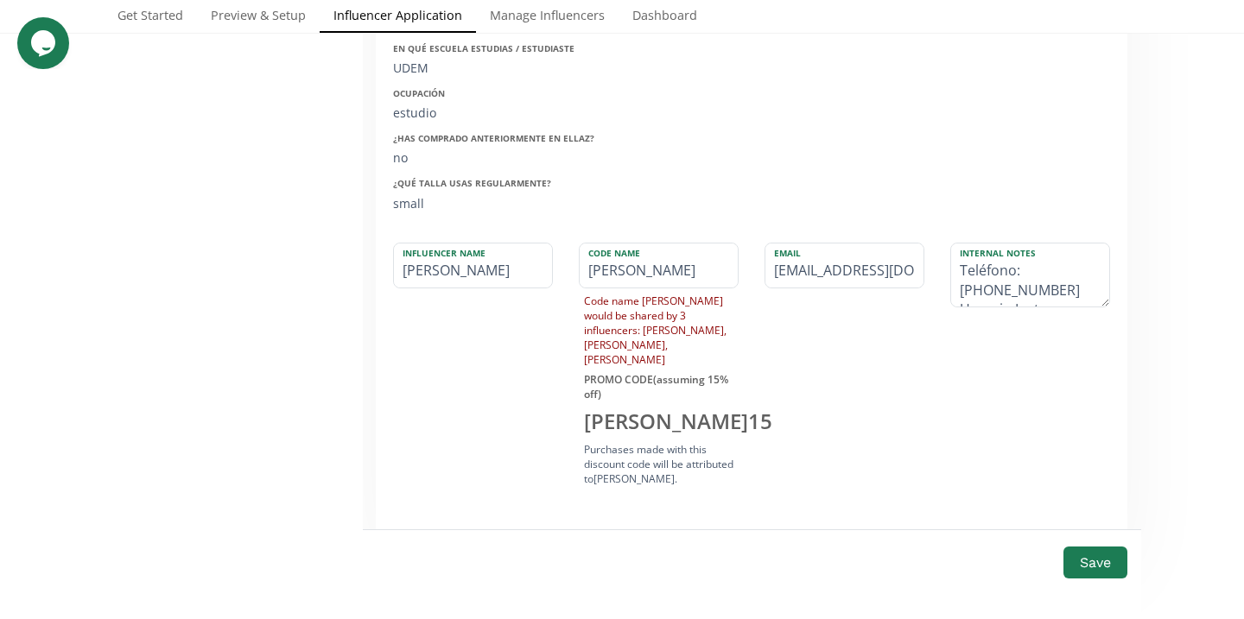
scroll to position [2373, 0]
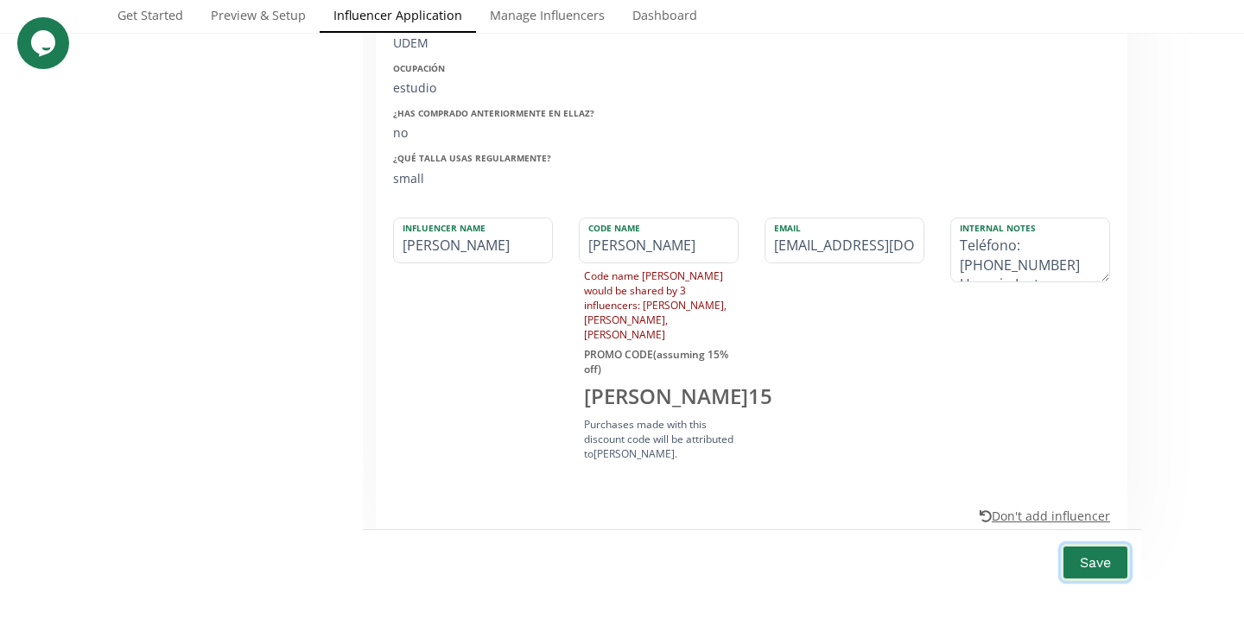
click at [1072, 544] on button "Save" at bounding box center [1095, 562] width 69 height 37
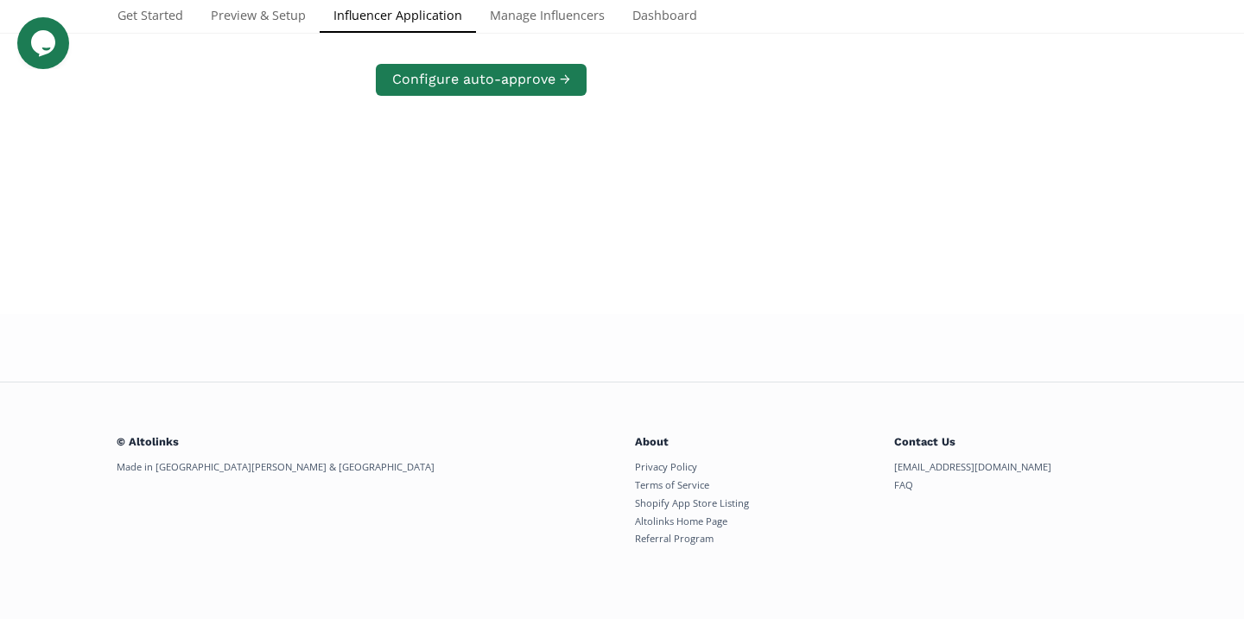
scroll to position [819, 0]
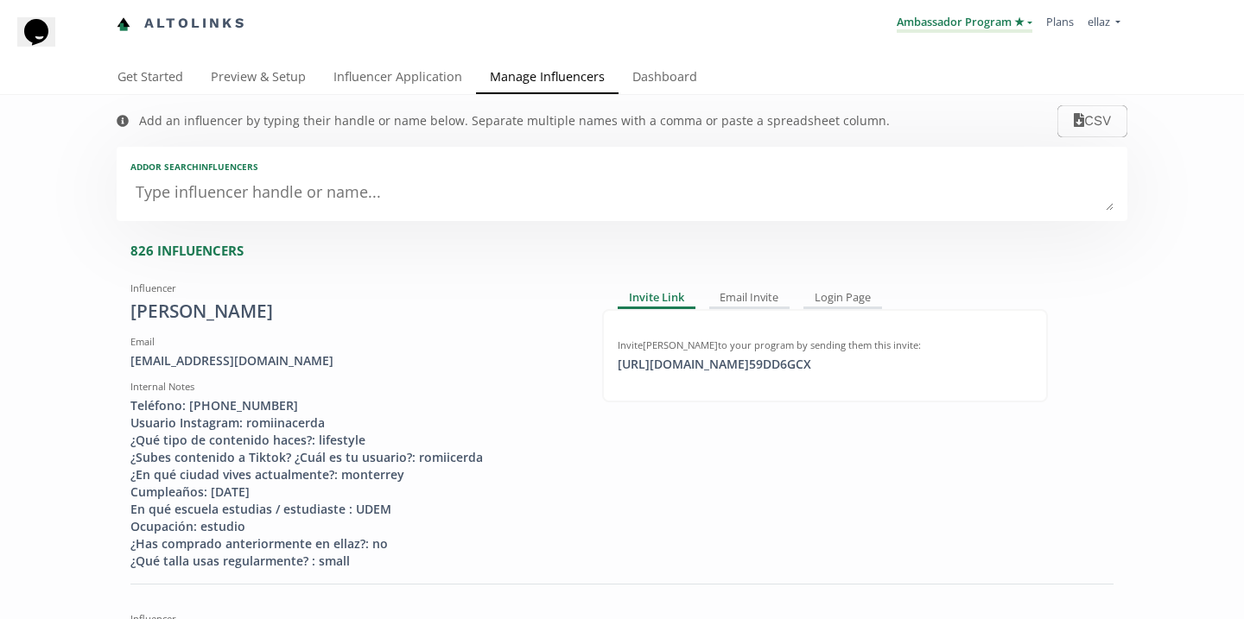
click at [934, 29] on link "Ambassador Program ★" at bounding box center [965, 23] width 136 height 19
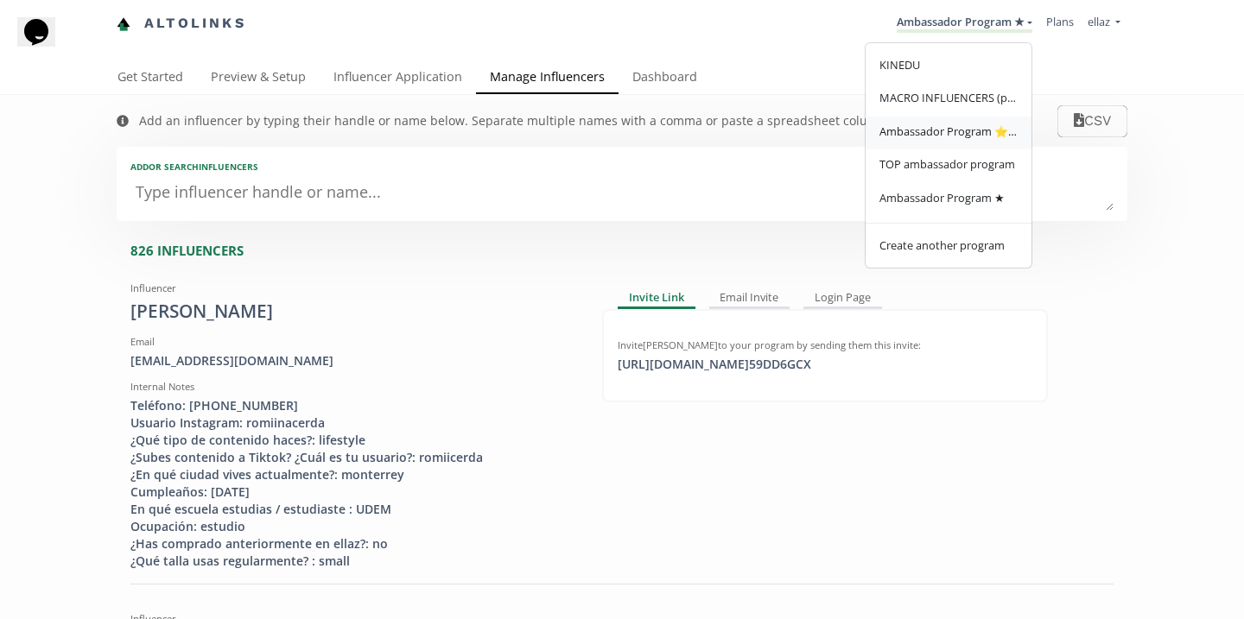
click at [966, 130] on span "Ambassador Program ⭐️⭐️" at bounding box center [948, 132] width 138 height 16
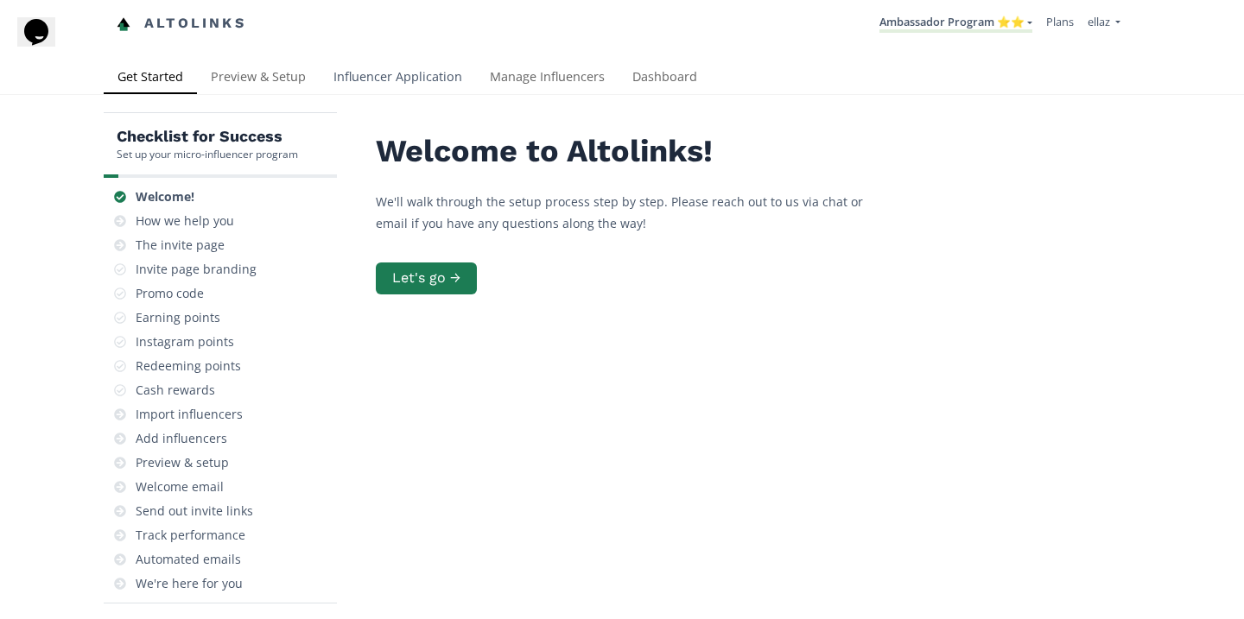
click at [406, 76] on link "Influencer Application" at bounding box center [398, 78] width 156 height 35
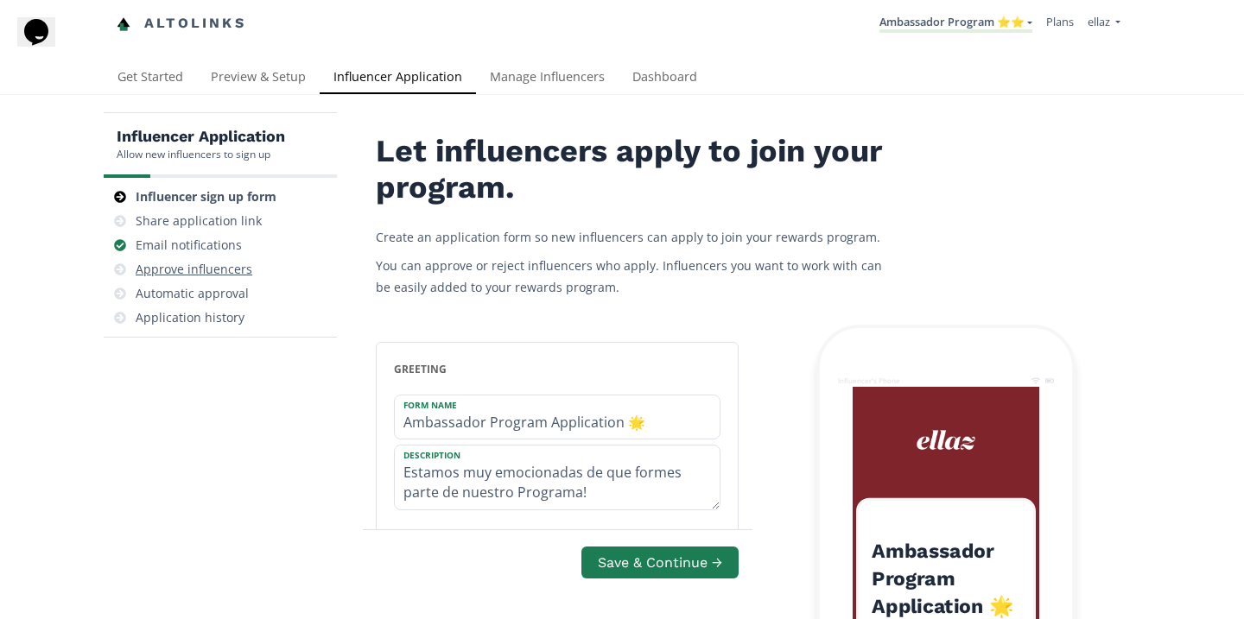
click at [206, 272] on div "Approve influencers" at bounding box center [194, 269] width 117 height 17
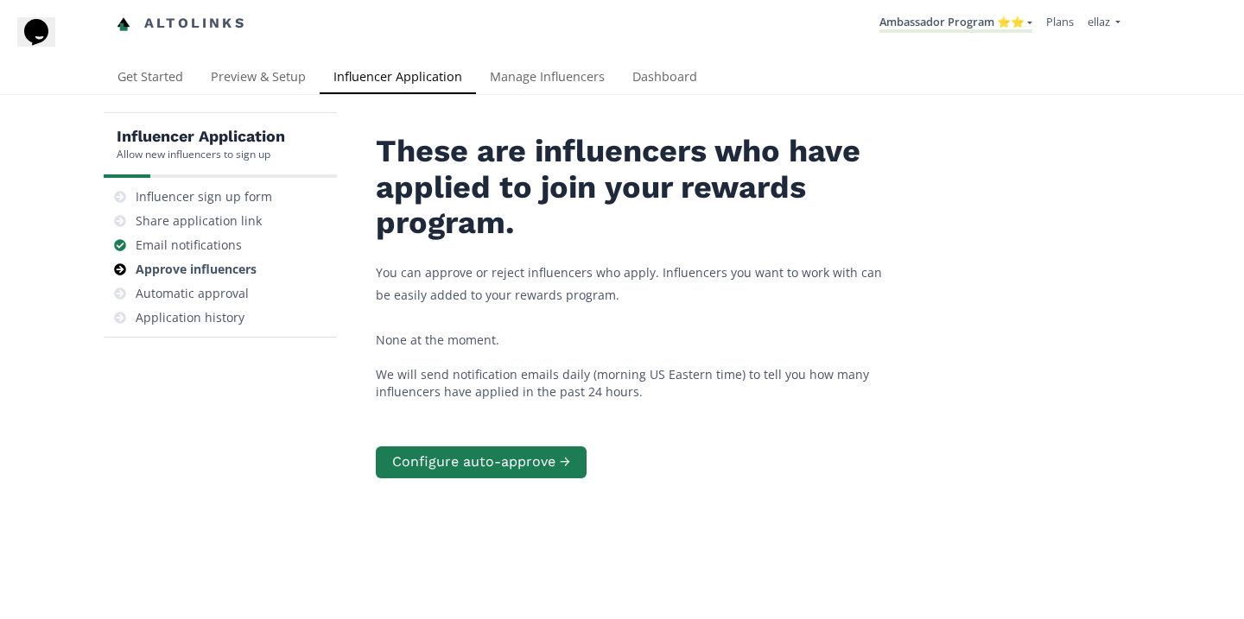
click at [935, 33] on li "Ambassador Program ⭐️⭐️ KINEDU MACRO INFLUENCERS (prog ventas) Ambassador Progr…" at bounding box center [955, 24] width 167 height 34
click at [954, 16] on link "Ambassador Program ⭐️⭐️" at bounding box center [955, 23] width 153 height 19
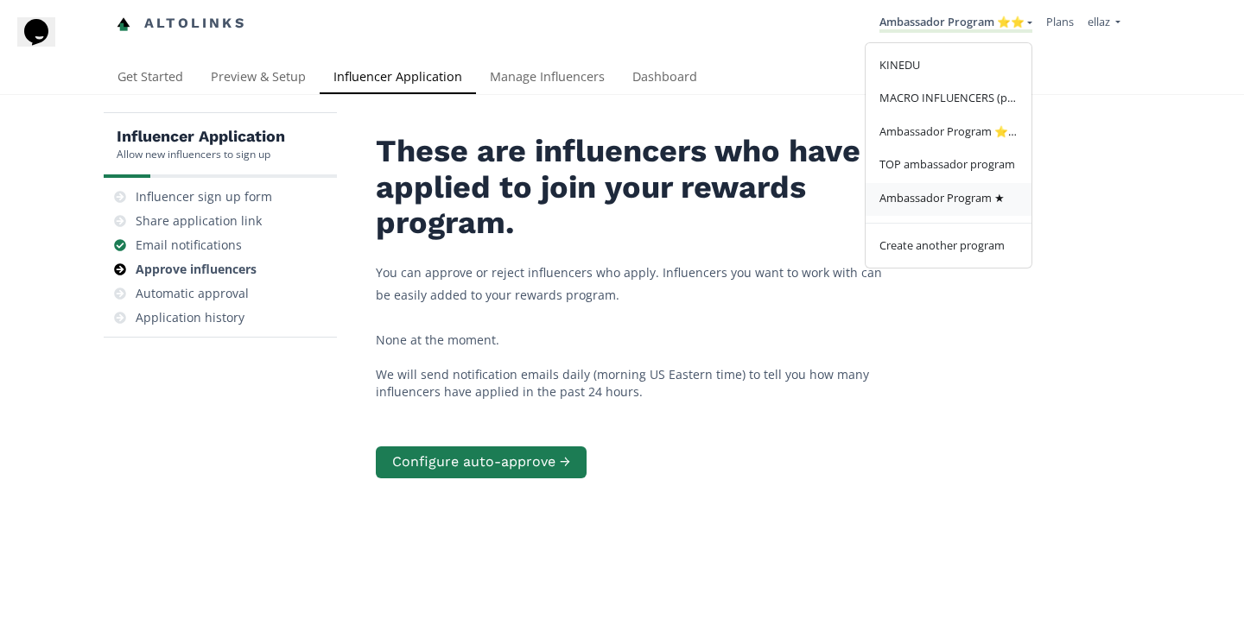
click at [940, 191] on link "Ambassador Program ★" at bounding box center [948, 200] width 166 height 34
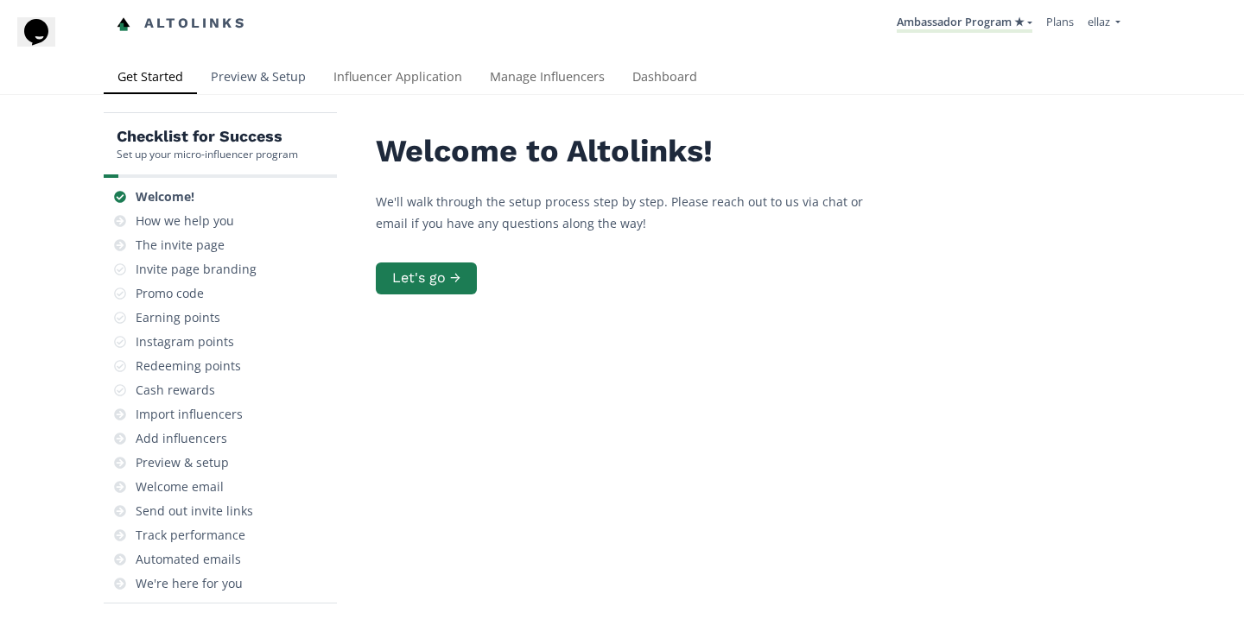
click at [267, 72] on link "Preview & Setup" at bounding box center [258, 78] width 123 height 35
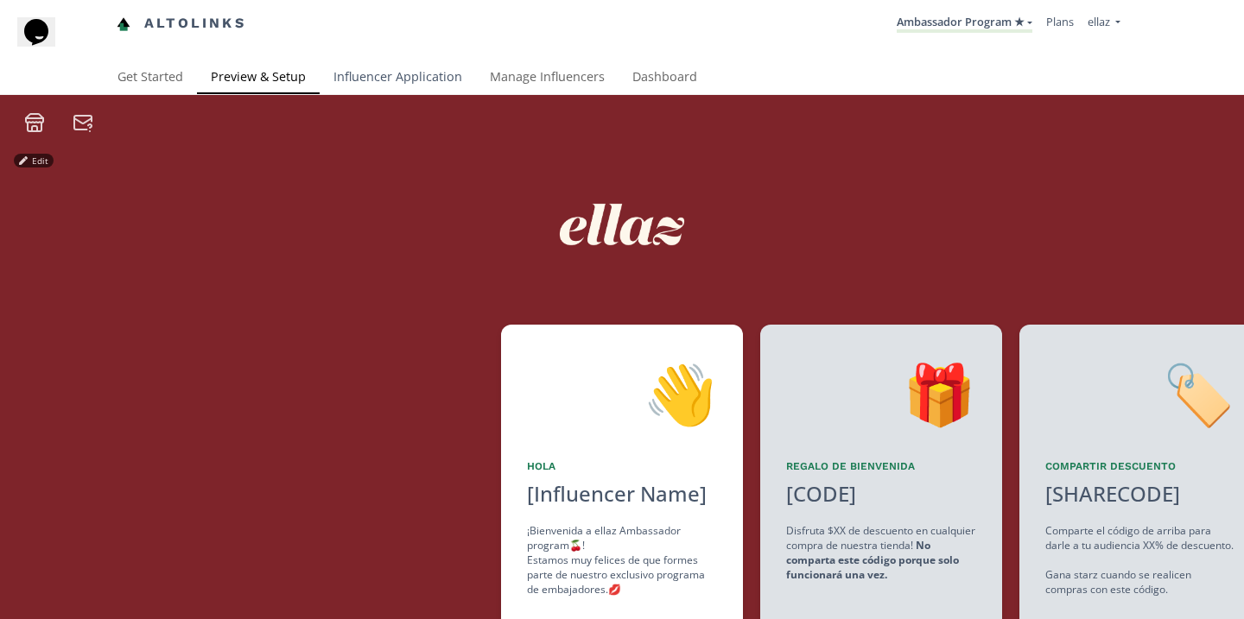
click at [409, 86] on link "Influencer Application" at bounding box center [398, 78] width 156 height 35
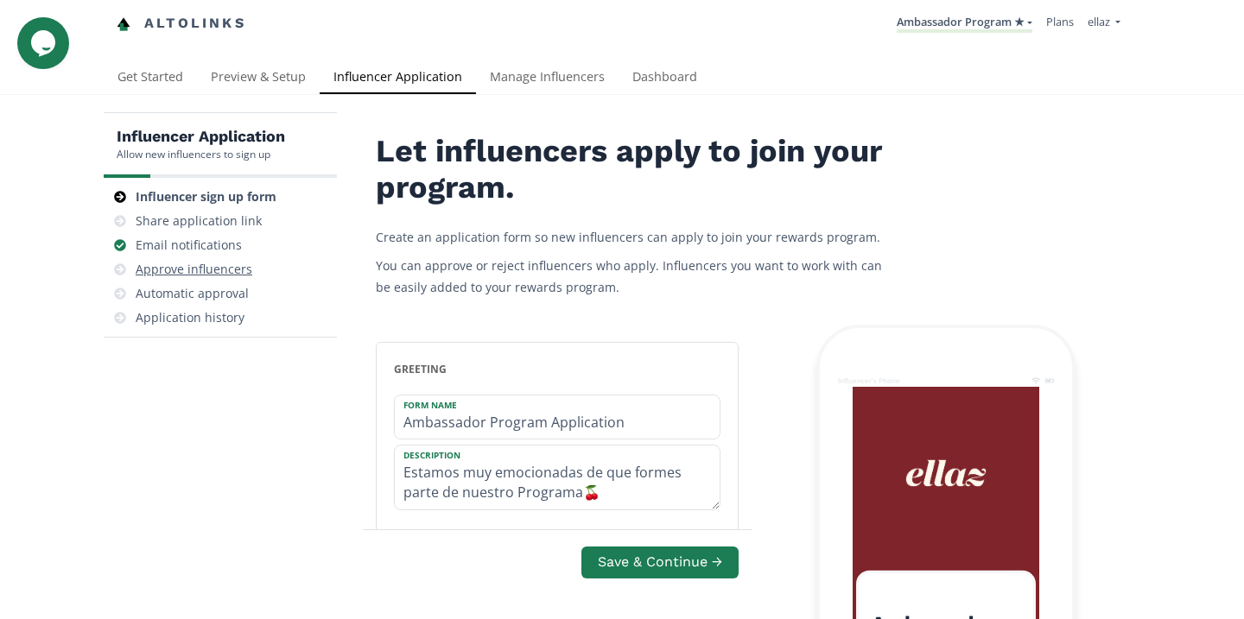
click at [171, 259] on div "Approve influencers" at bounding box center [220, 269] width 219 height 24
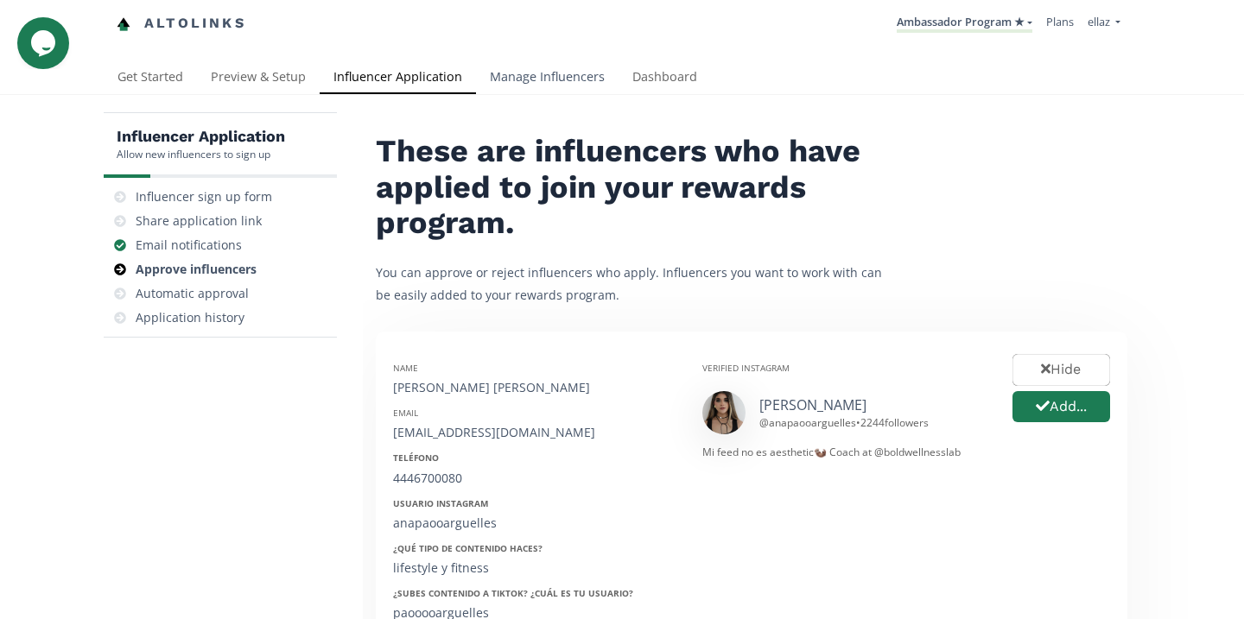
click at [553, 91] on link "Manage Influencers" at bounding box center [547, 78] width 143 height 35
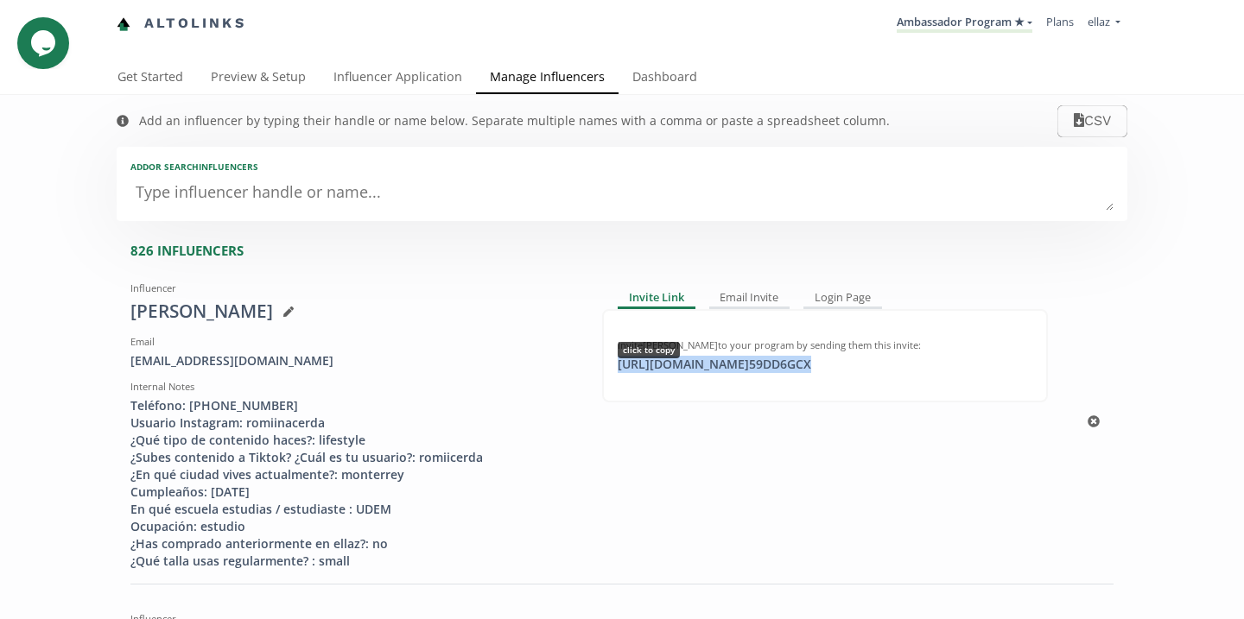
click at [676, 366] on div "https://app.altolinks.com/invite/ 59DD6GCX click to copy" at bounding box center [714, 364] width 214 height 17
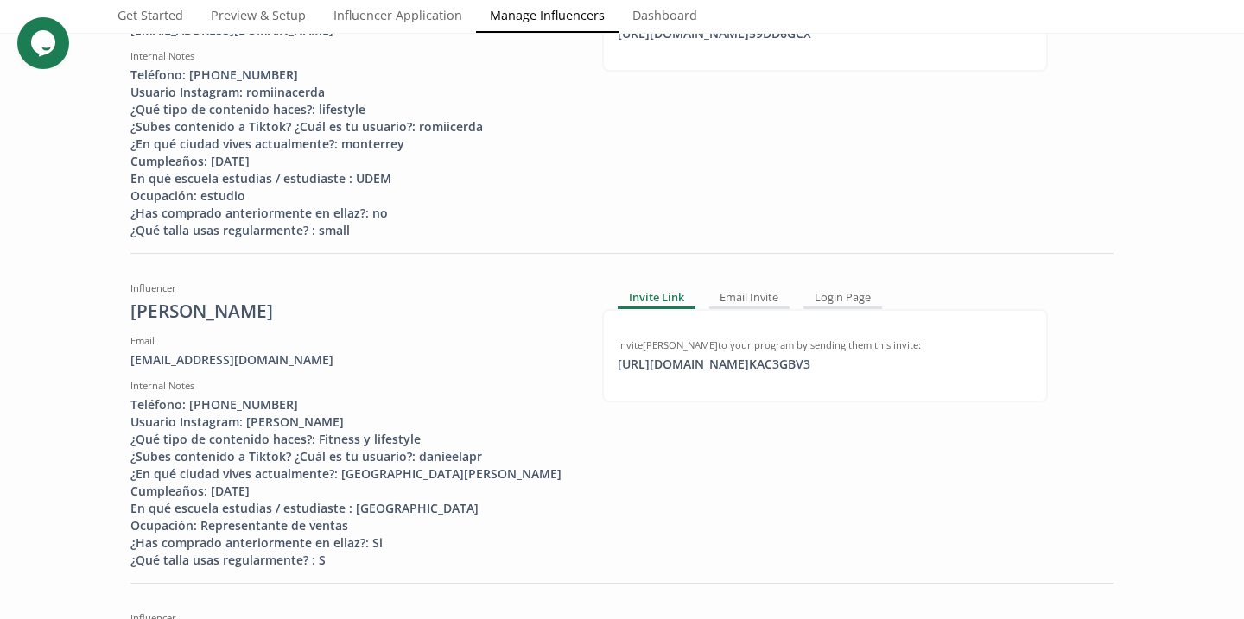
scroll to position [349, 0]
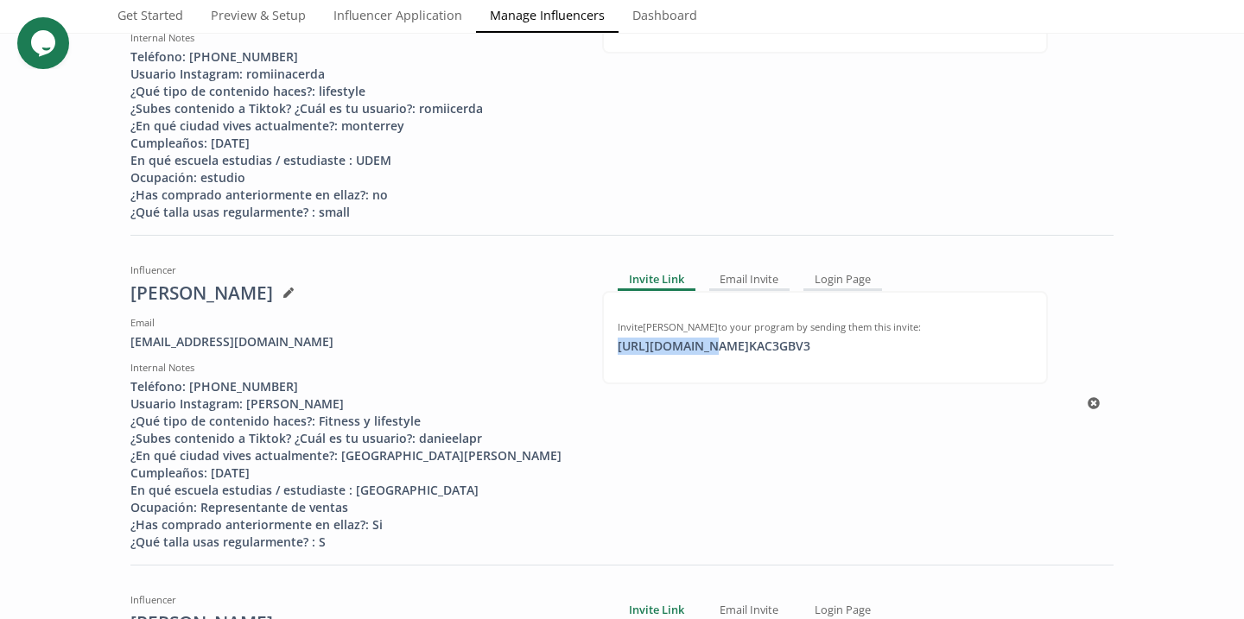
click at [698, 340] on div "https://app.altolinks.com/invite/ KAC3GBV3 click to copy" at bounding box center [713, 346] width 213 height 17
copy div "https://app.al"
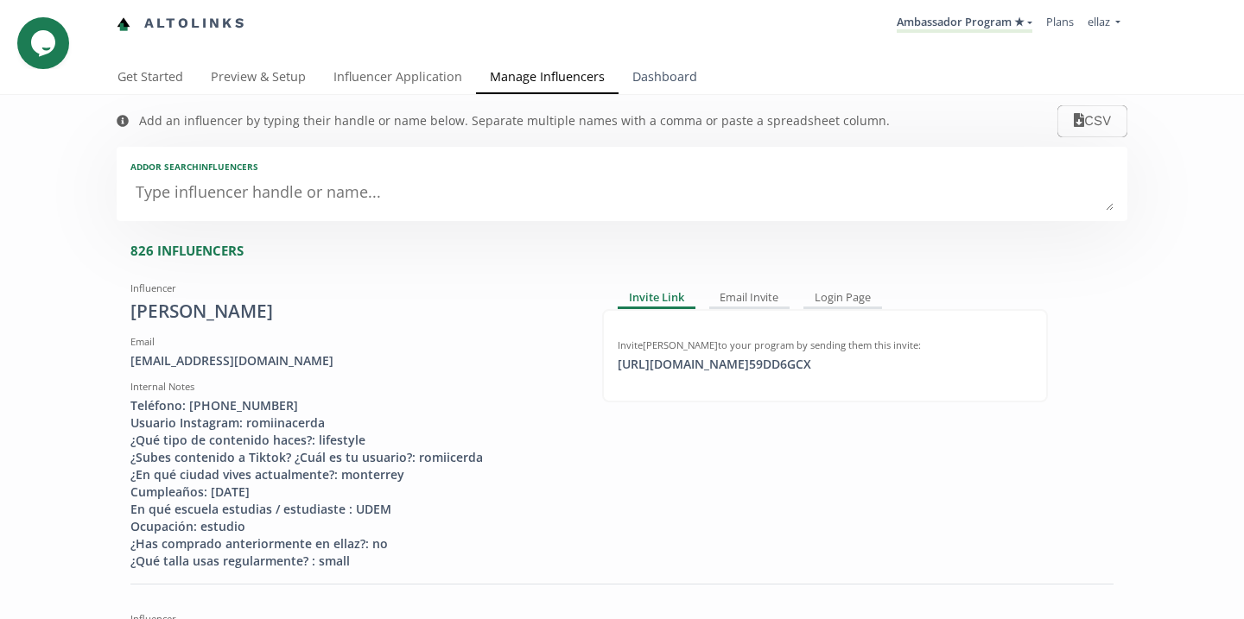
click at [676, 83] on link "Dashboard" at bounding box center [664, 78] width 92 height 35
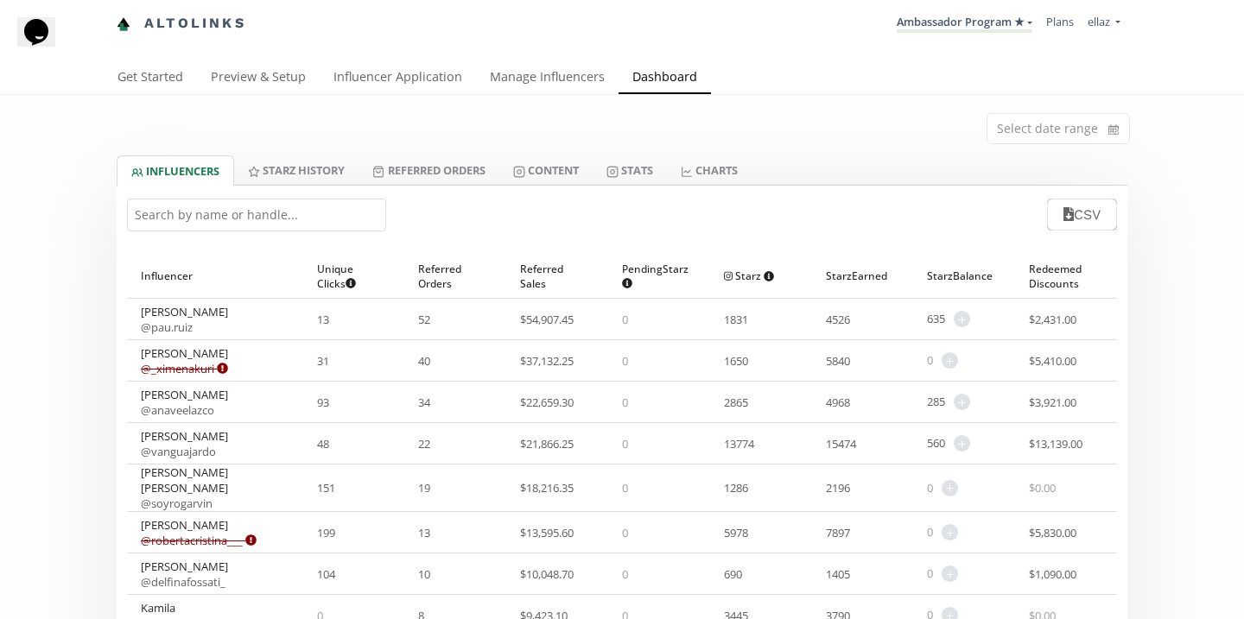
click at [324, 220] on input "text" at bounding box center [256, 215] width 259 height 33
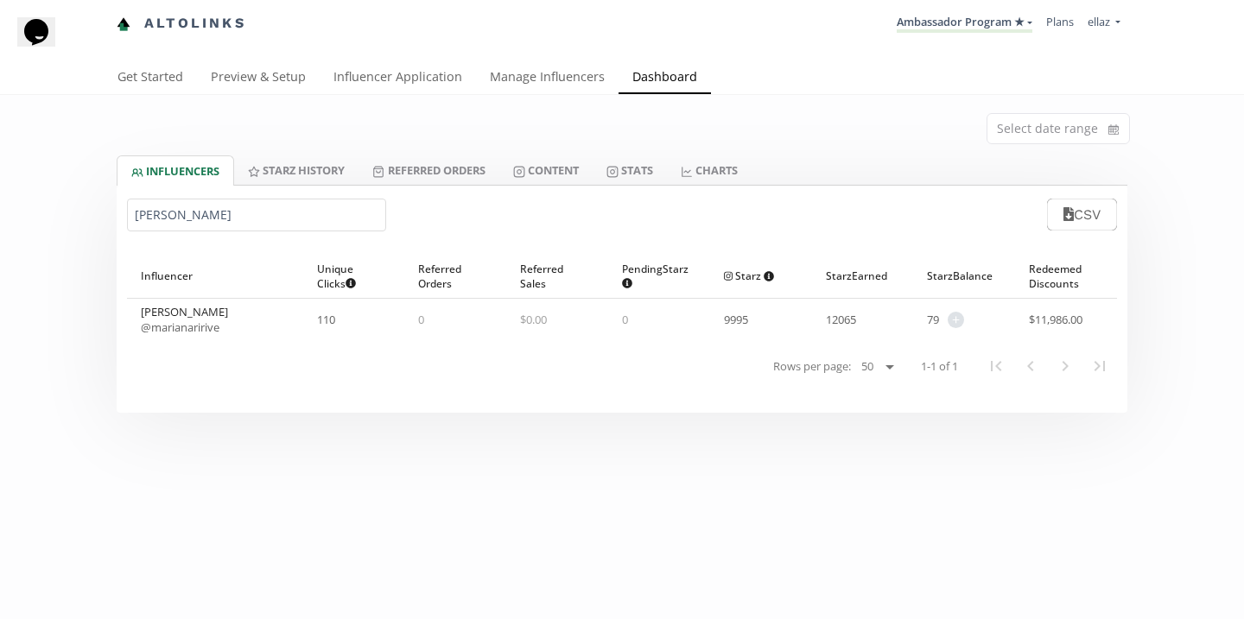
type input "mariana ri"
click at [221, 327] on span "@ marianaririve" at bounding box center [184, 328] width 87 height 16
click at [218, 327] on link "@ marianaririve" at bounding box center [180, 328] width 79 height 16
click at [958, 328] on div "Adjust starz balance" at bounding box center [951, 340] width 118 height 25
click at [958, 320] on span "+" at bounding box center [956, 320] width 16 height 16
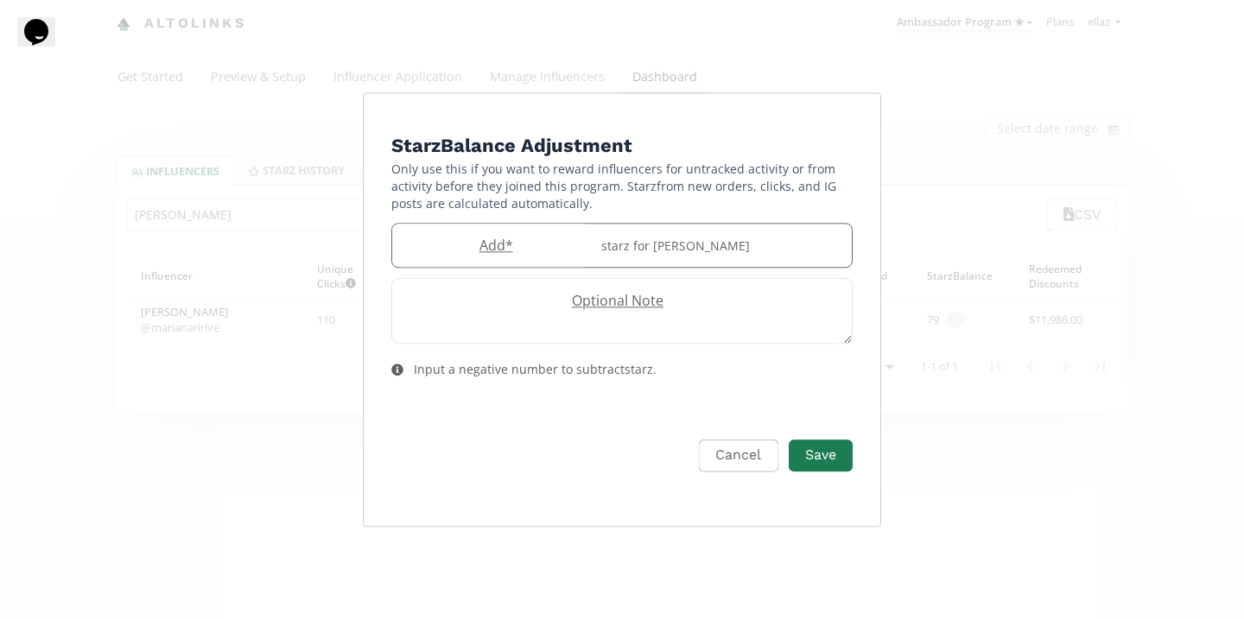
click at [526, 250] on label "Add *" at bounding box center [491, 246] width 199 height 20
paste input "689"
type input "689"
click at [816, 465] on button "Save" at bounding box center [820, 455] width 69 height 37
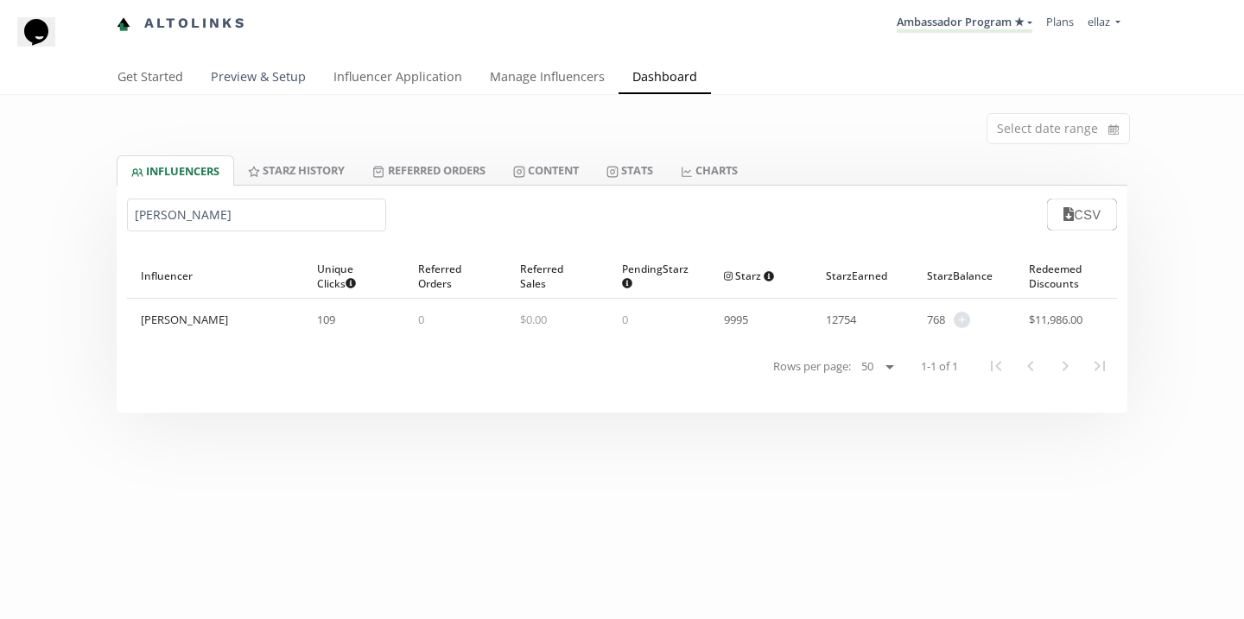
click at [280, 67] on link "Preview & Setup" at bounding box center [258, 78] width 123 height 35
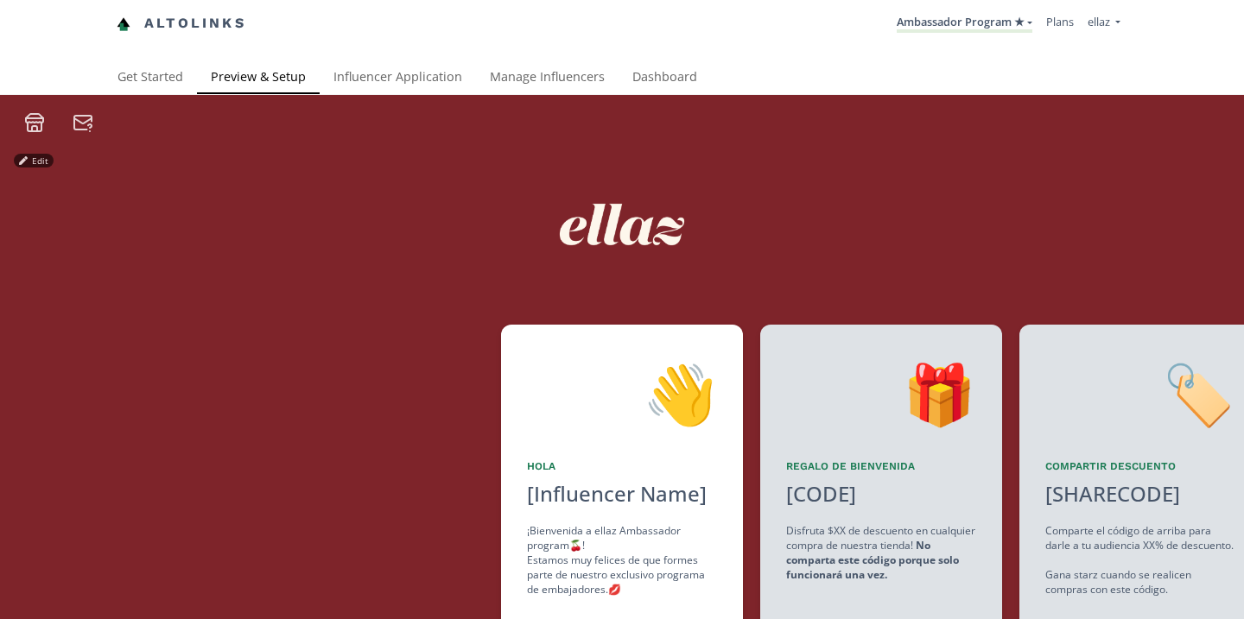
click at [966, 30] on link "Ambassador Program ★" at bounding box center [965, 23] width 136 height 19
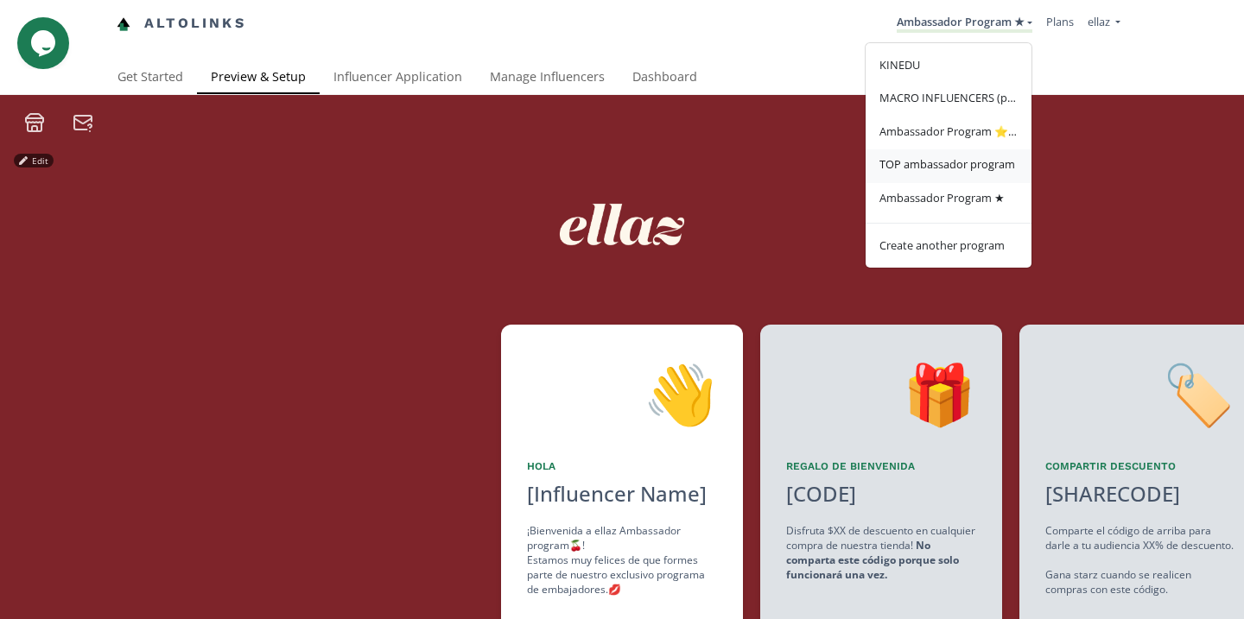
click at [951, 168] on span "TOP ambassador program" at bounding box center [947, 164] width 136 height 16
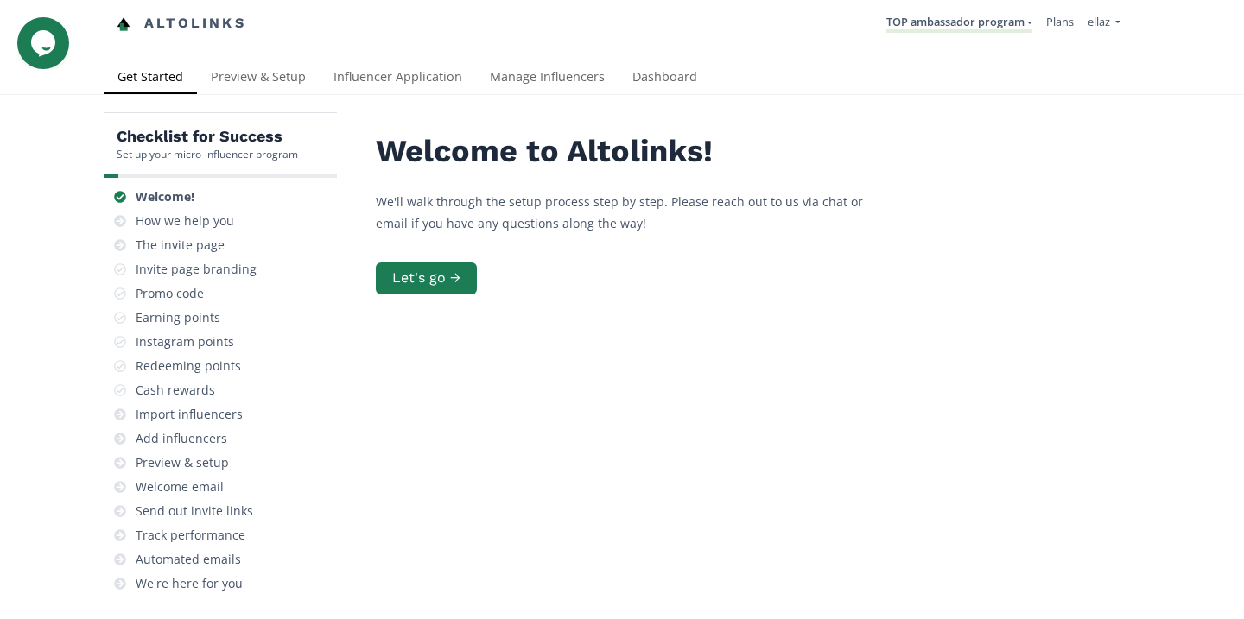
click at [660, 99] on div "Checklist for Success Set up your micro-influencer program Welcome! How we help…" at bounding box center [622, 424] width 1244 height 659
click at [653, 89] on link "Dashboard" at bounding box center [664, 78] width 92 height 35
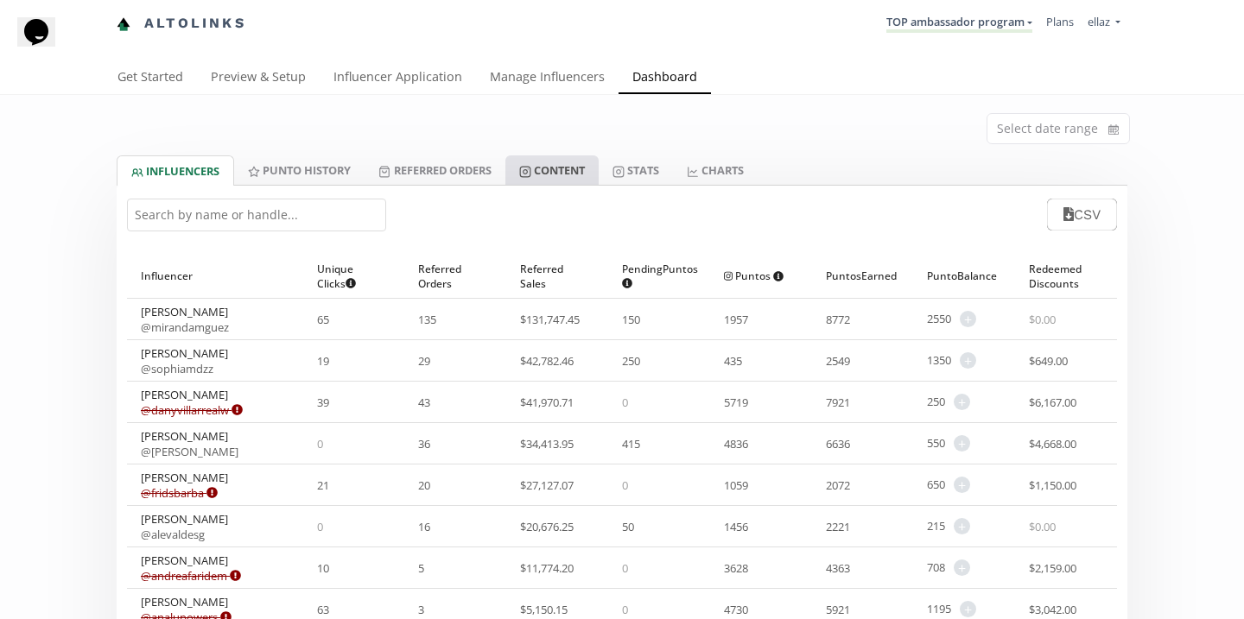
click at [520, 164] on link "Content" at bounding box center [551, 169] width 93 height 29
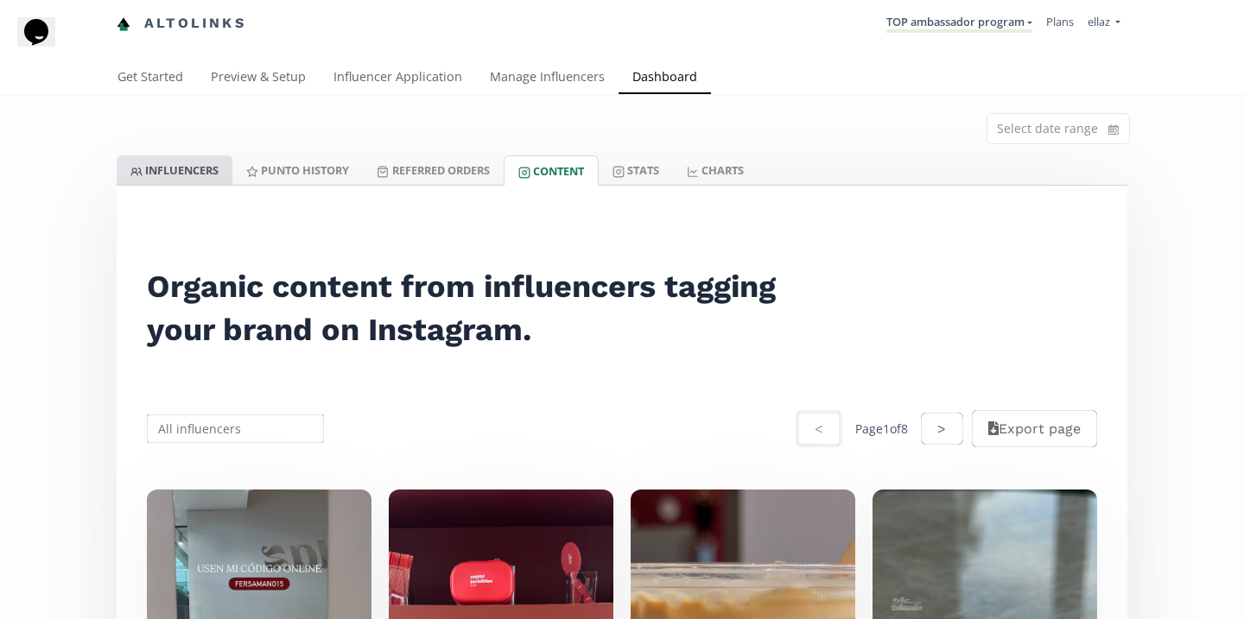
click at [220, 171] on link "INFLUENCERS" at bounding box center [175, 169] width 116 height 29
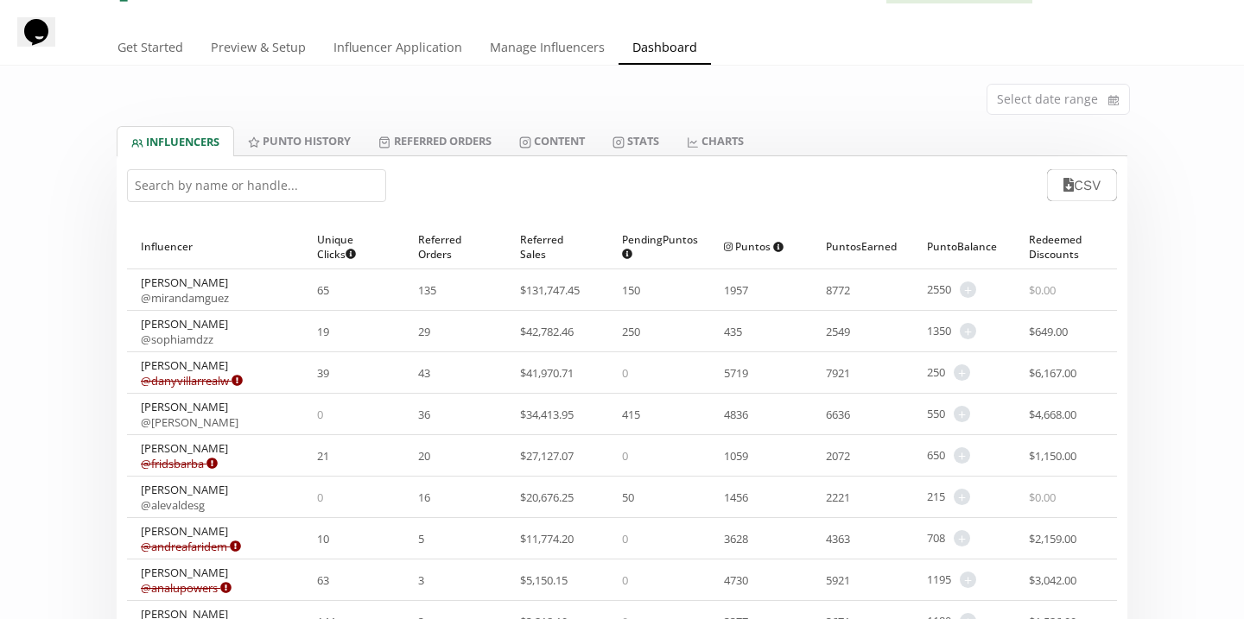
scroll to position [40, 0]
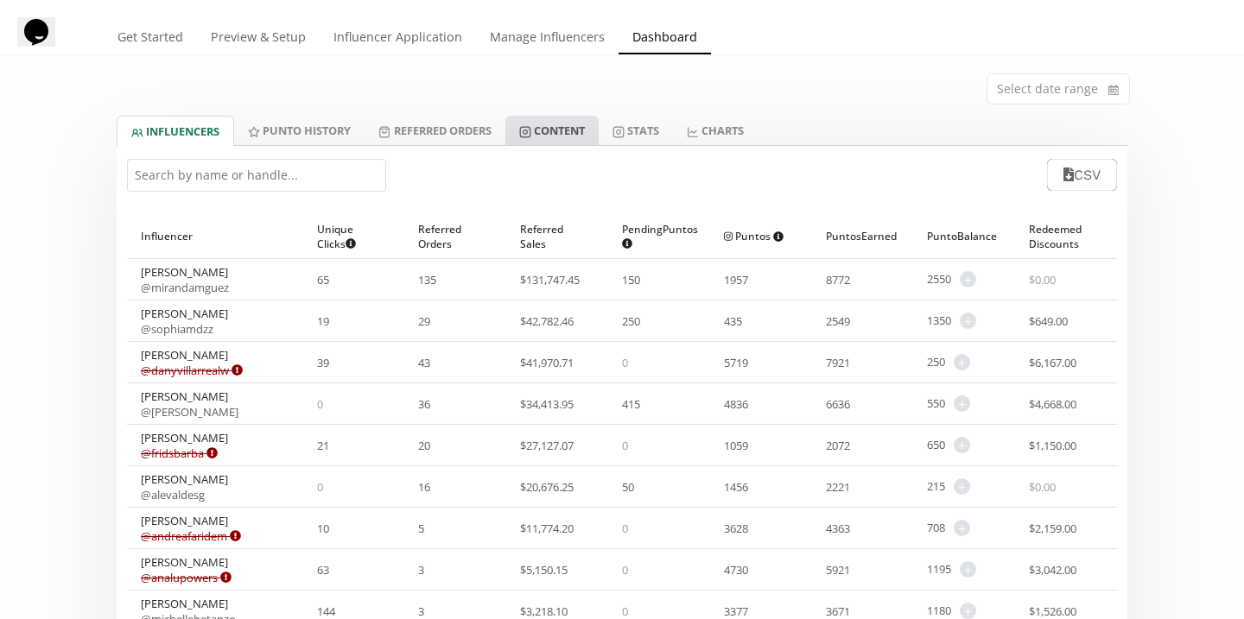
click at [557, 123] on link "Content" at bounding box center [551, 130] width 93 height 29
